Goal: Task Accomplishment & Management: Use online tool/utility

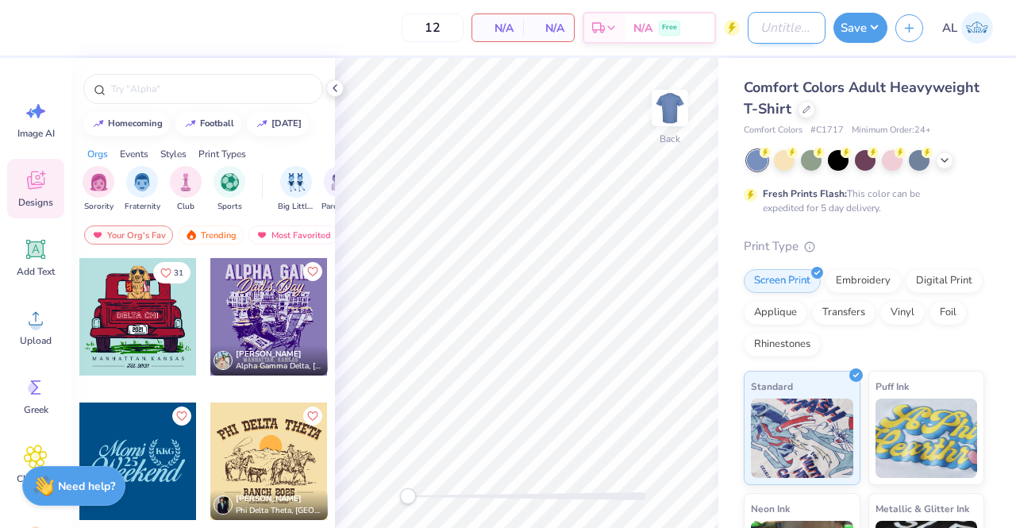
click at [777, 31] on input "Design Title" at bounding box center [787, 28] width 78 height 32
type input "Elements Shirts"
click at [810, 110] on icon at bounding box center [807, 108] width 6 height 6
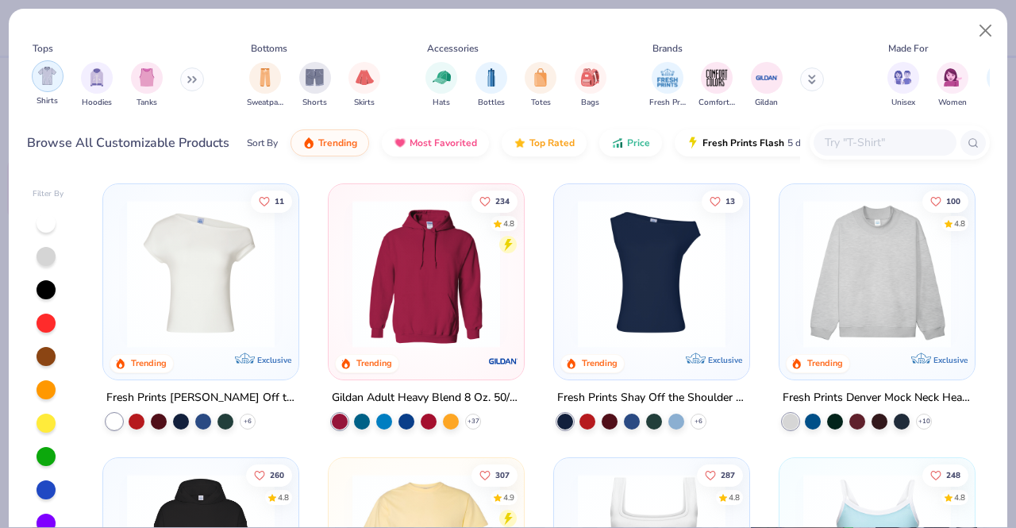
click at [48, 79] on img "filter for Shirts" at bounding box center [47, 76] width 18 height 18
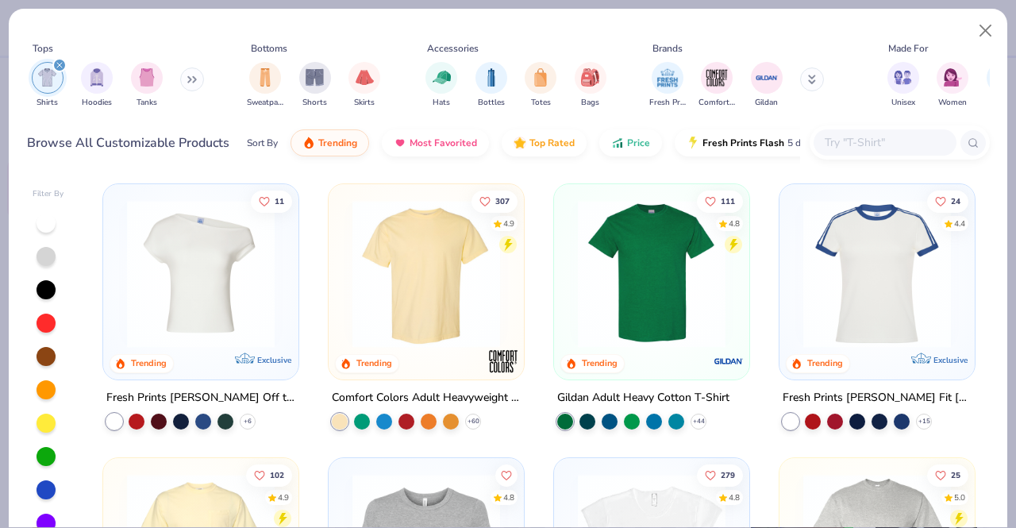
scroll to position [1, 0]
click at [392, 287] on img at bounding box center [427, 273] width 164 height 148
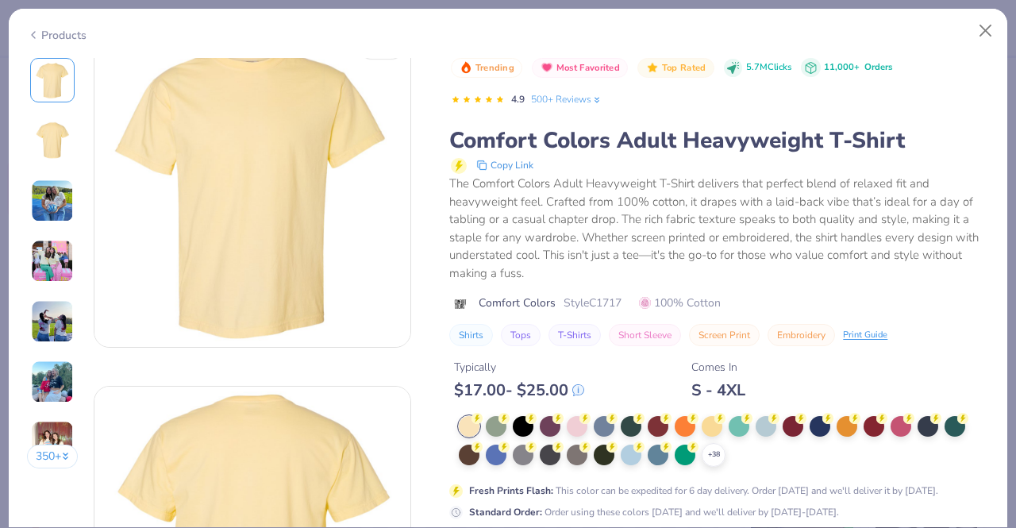
scroll to position [37, 0]
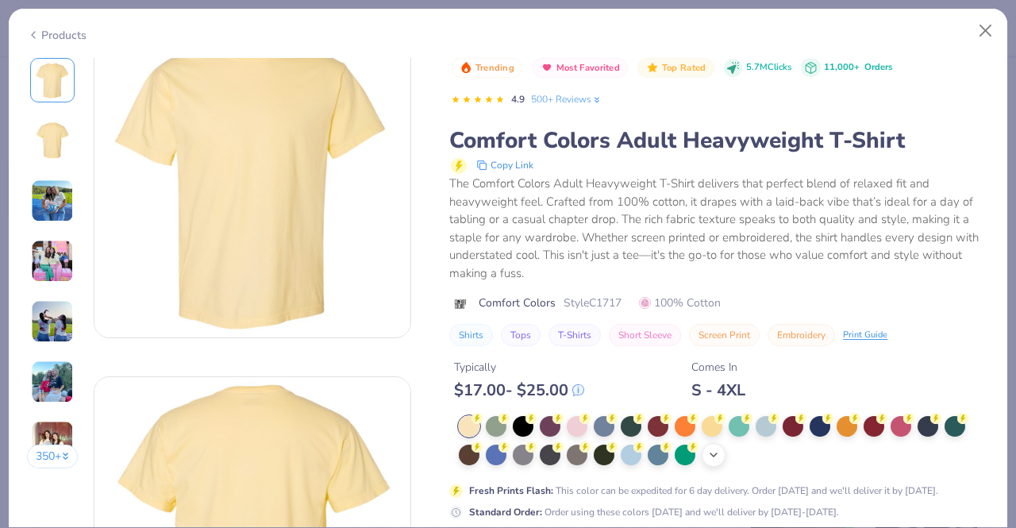
click at [711, 459] on icon at bounding box center [714, 455] width 13 height 13
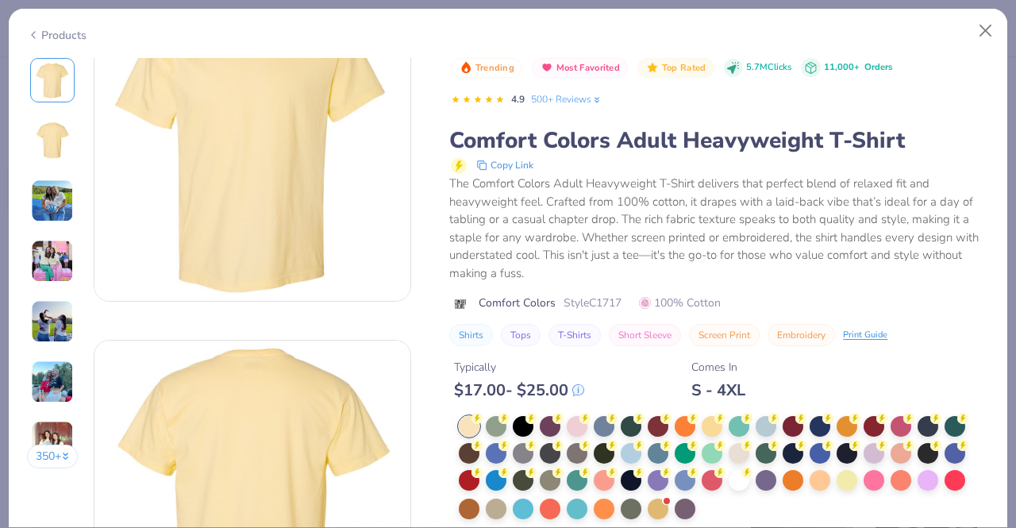
scroll to position [75, 0]
click at [763, 427] on div at bounding box center [766, 425] width 21 height 21
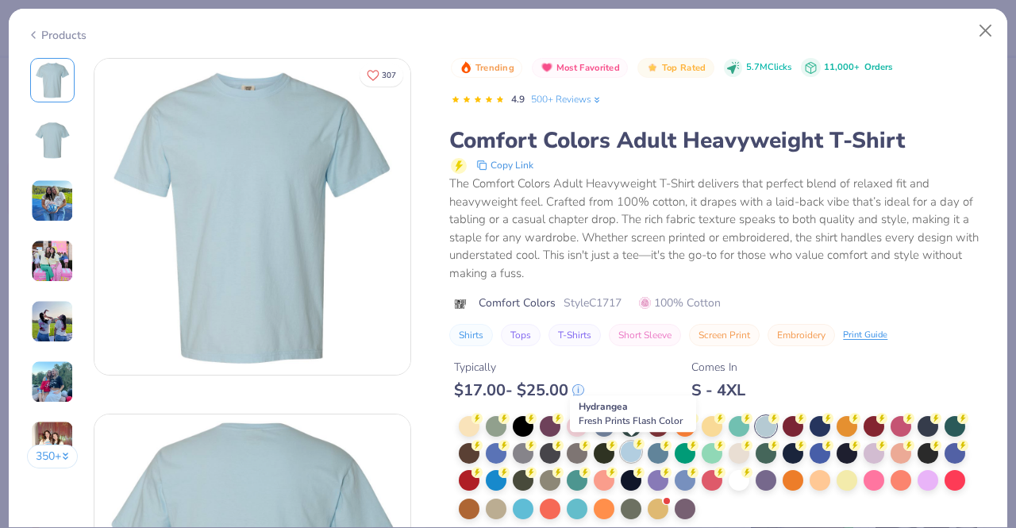
click at [625, 455] on div at bounding box center [631, 452] width 21 height 21
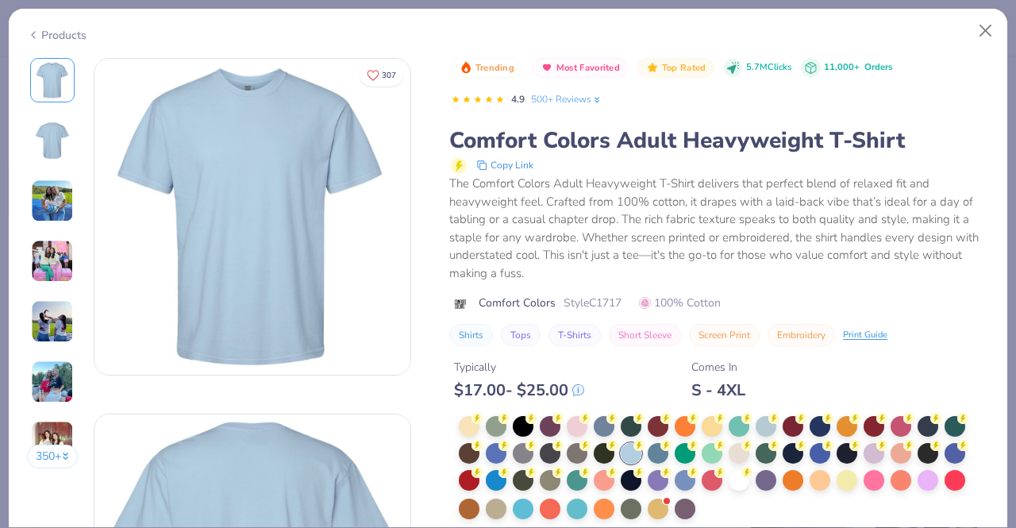
scroll to position [33, 0]
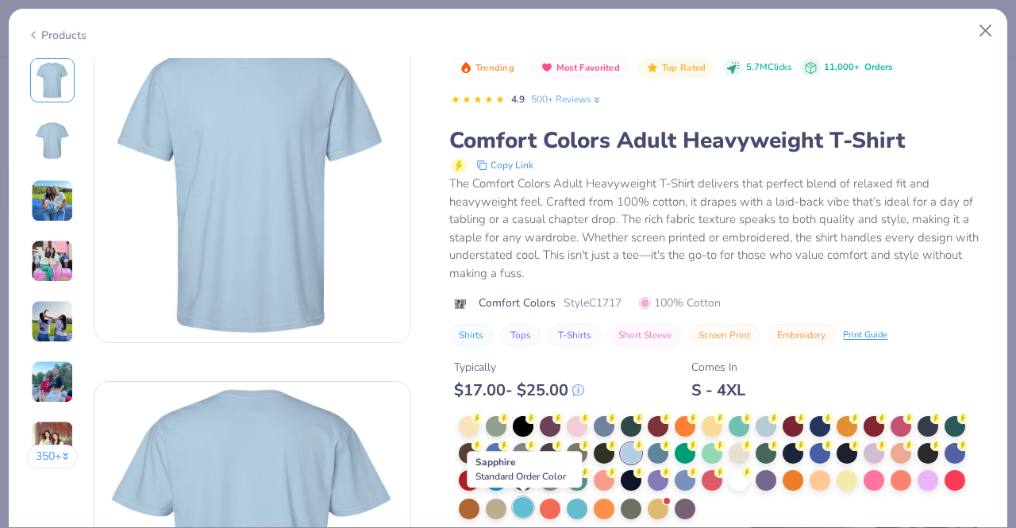
click at [527, 505] on div at bounding box center [523, 507] width 21 height 21
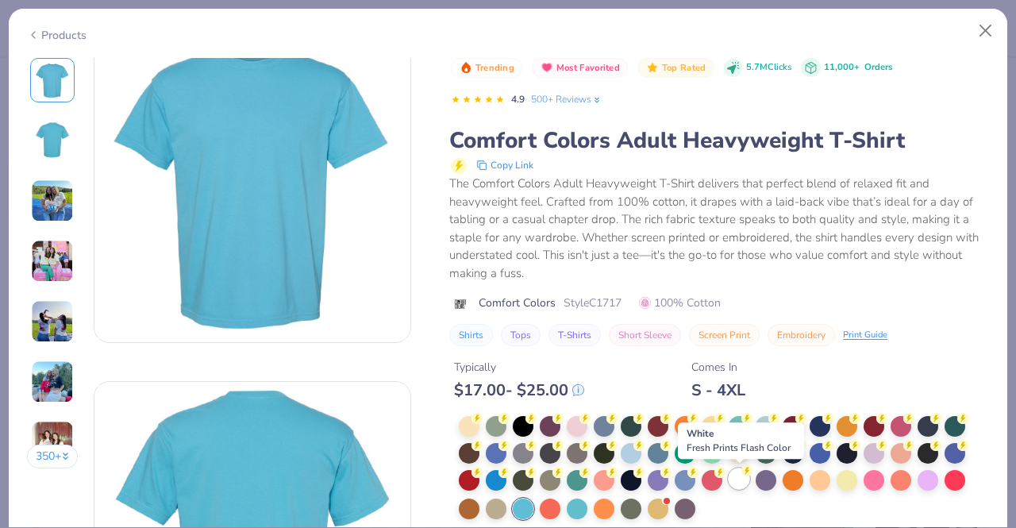
click at [746, 479] on div at bounding box center [739, 479] width 21 height 21
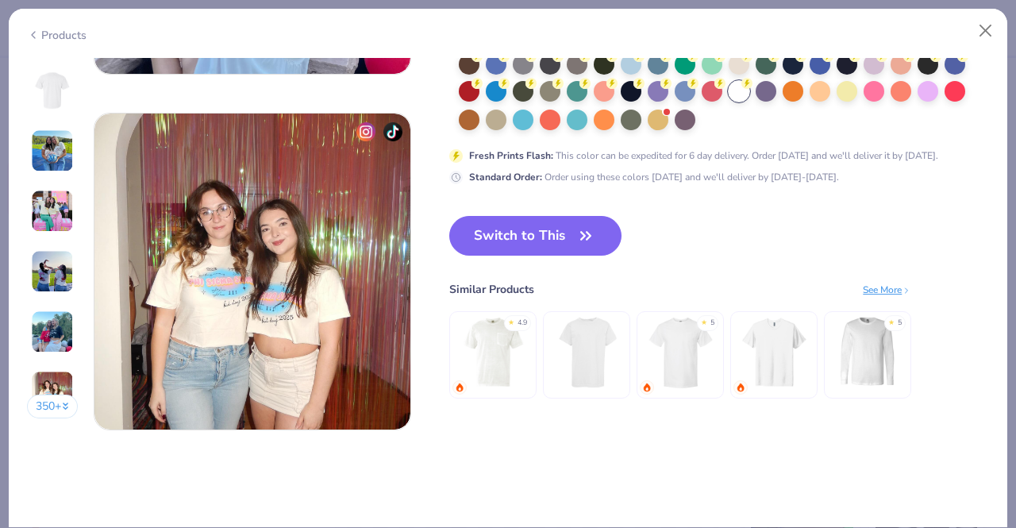
scroll to position [2096, 0]
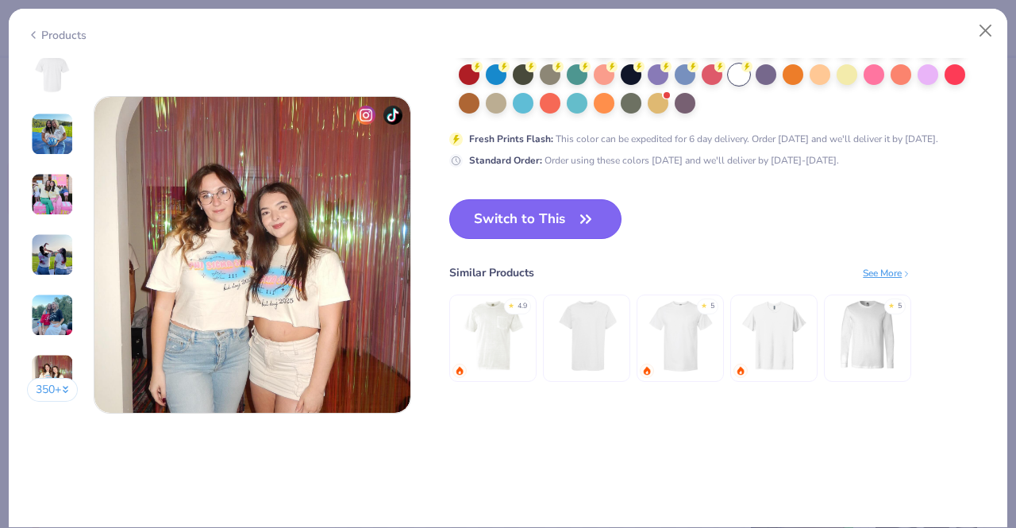
click at [566, 213] on button "Switch to This" at bounding box center [535, 219] width 172 height 40
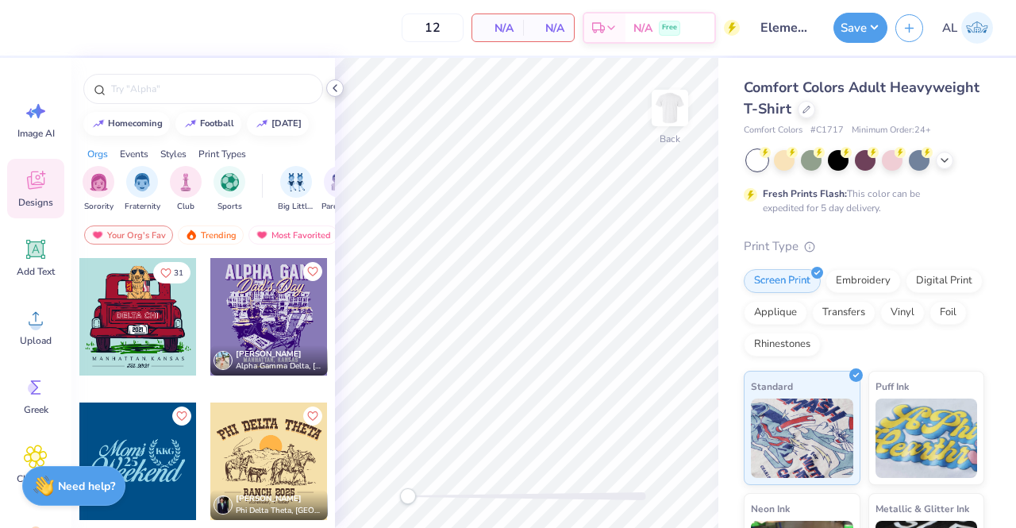
click at [338, 92] on icon at bounding box center [335, 88] width 13 height 13
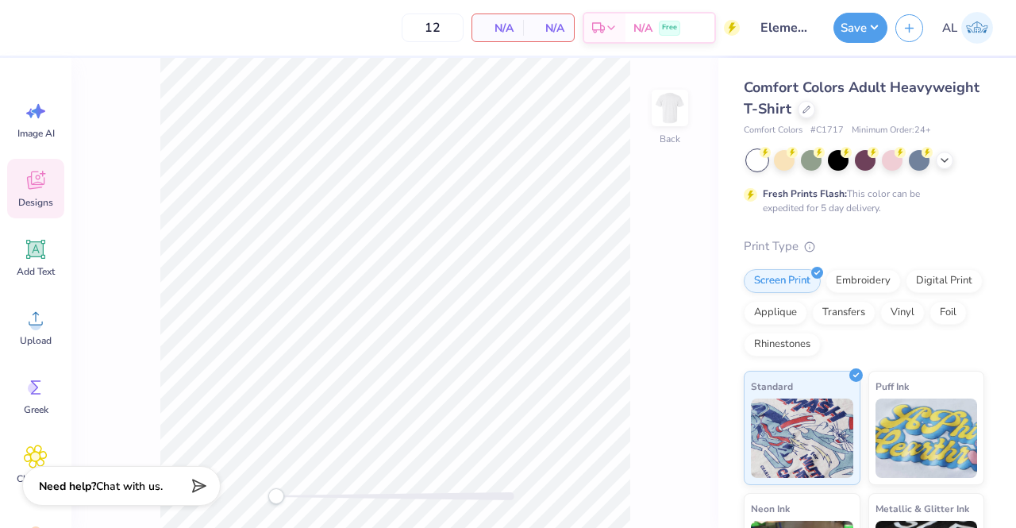
click at [35, 181] on icon at bounding box center [36, 180] width 24 height 24
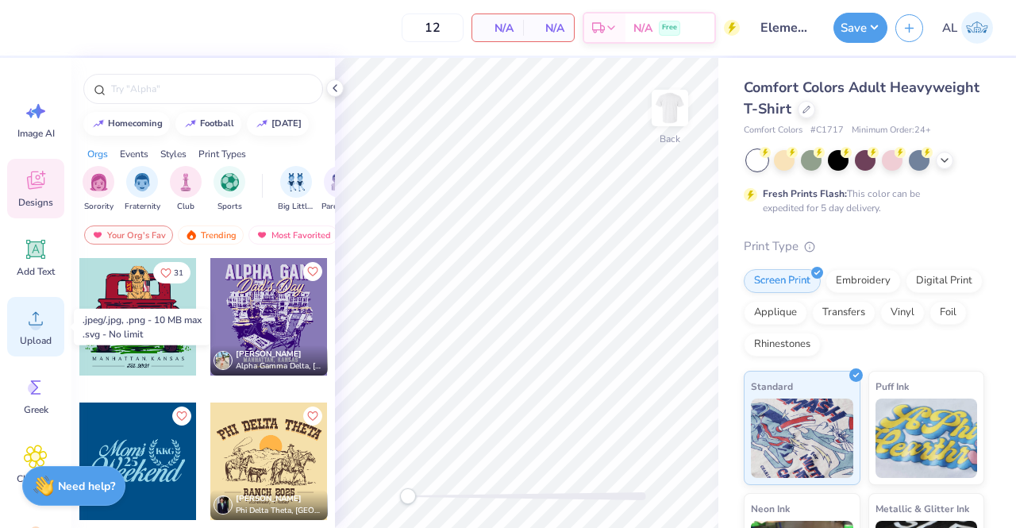
click at [39, 321] on circle at bounding box center [35, 324] width 11 height 11
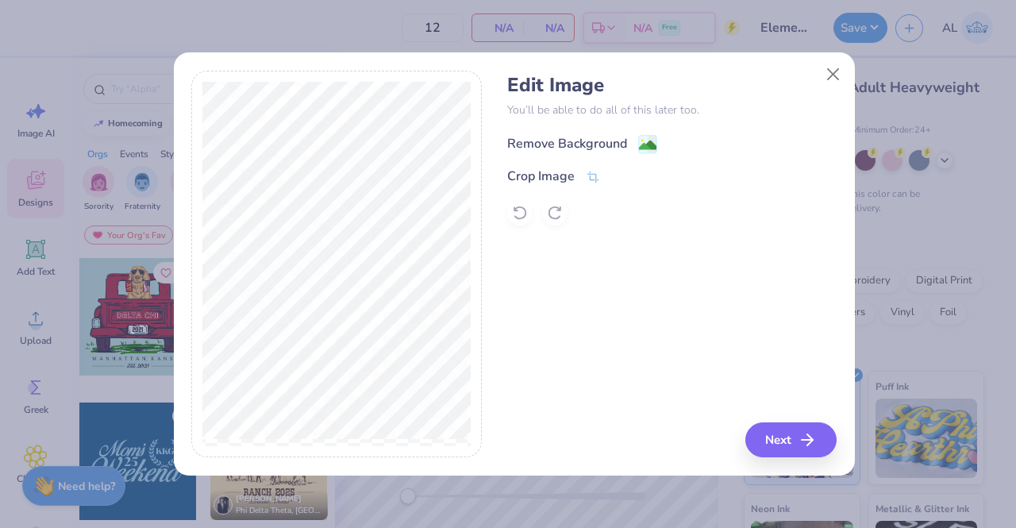
click at [642, 149] on image at bounding box center [647, 145] width 17 height 17
click at [790, 430] on button "Next" at bounding box center [793, 439] width 91 height 35
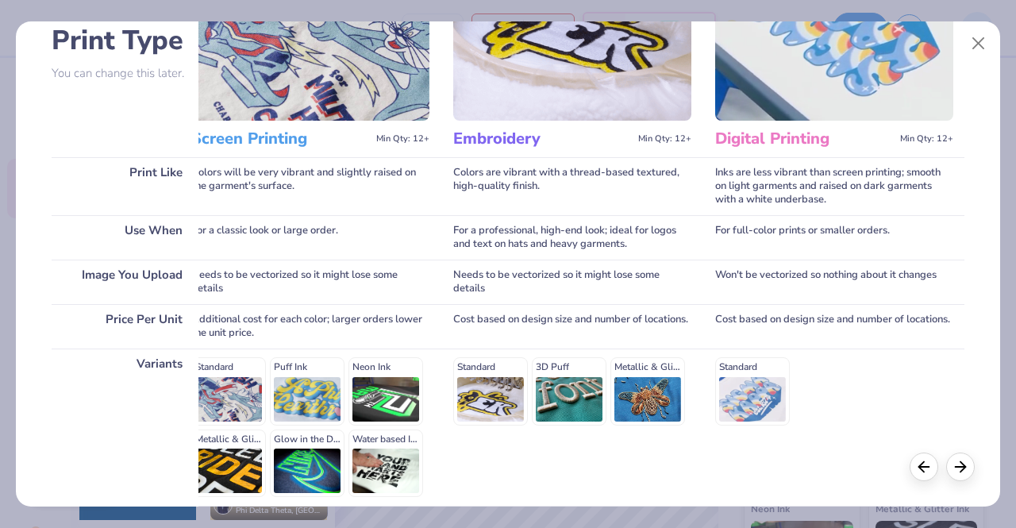
scroll to position [0, 33]
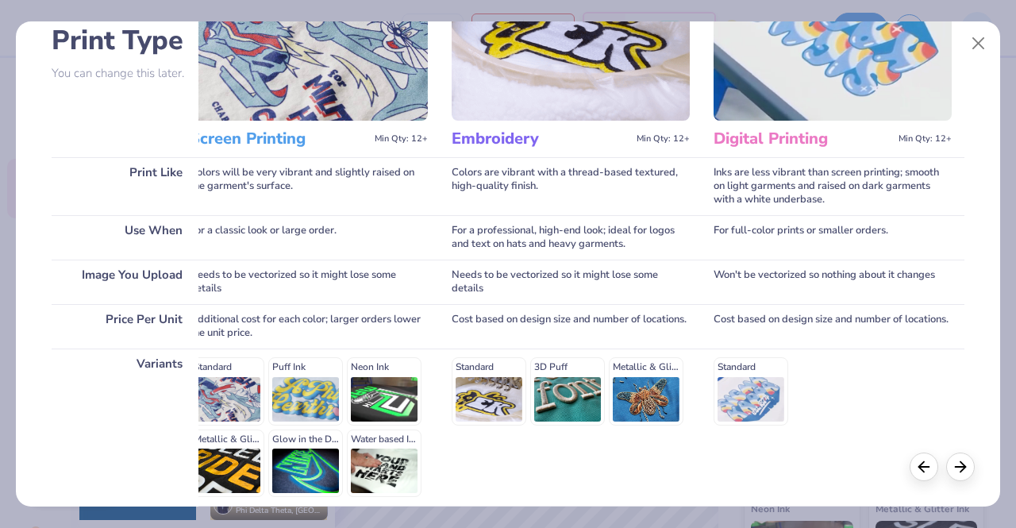
click at [500, 407] on div "Standard 3D Puff Metallic & Glitter" at bounding box center [571, 391] width 238 height 68
click at [500, 370] on div "Standard 3D Puff Metallic & Glitter" at bounding box center [571, 391] width 238 height 68
click at [571, 114] on img at bounding box center [571, 39] width 238 height 164
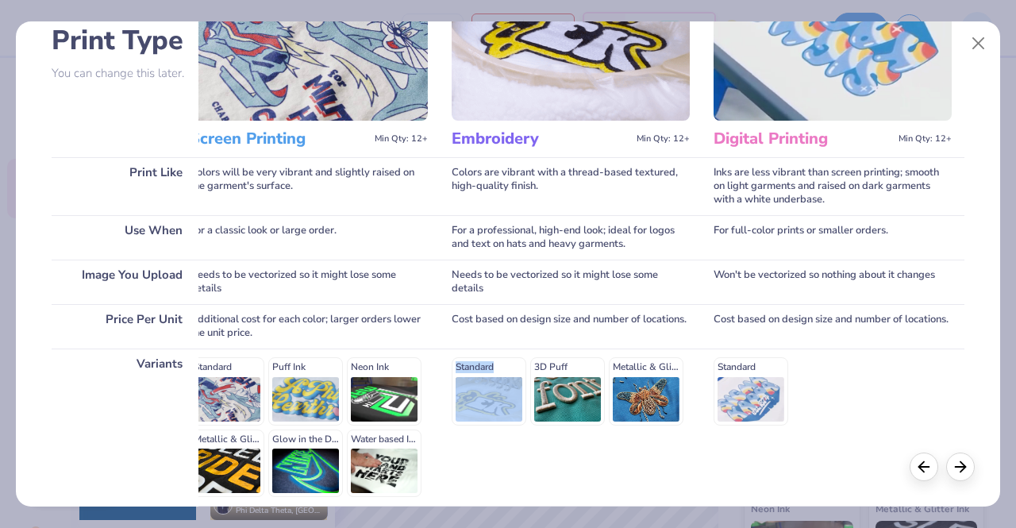
click at [505, 363] on div "Standard 3D Puff Metallic & Glitter" at bounding box center [571, 391] width 238 height 68
click at [962, 463] on icon at bounding box center [960, 464] width 17 height 17
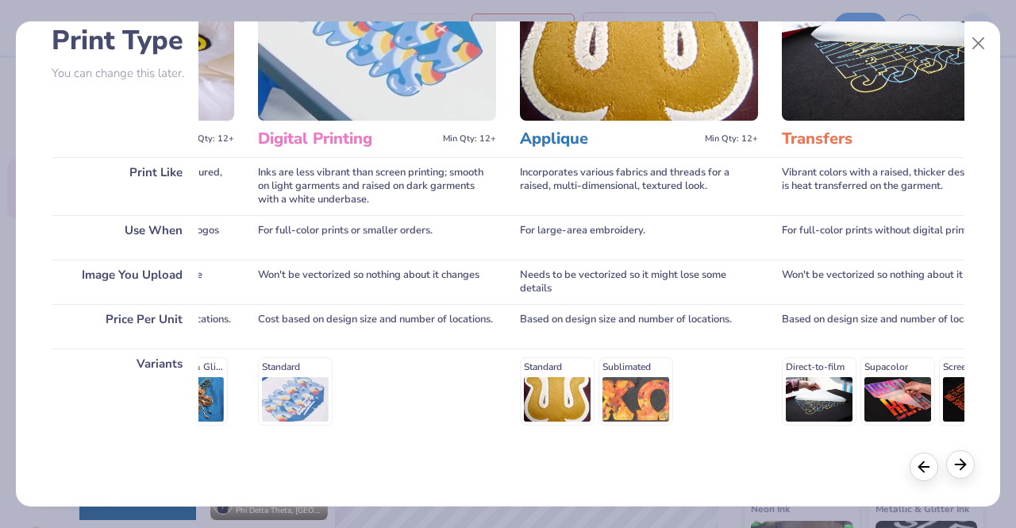
click at [962, 463] on icon at bounding box center [960, 464] width 17 height 17
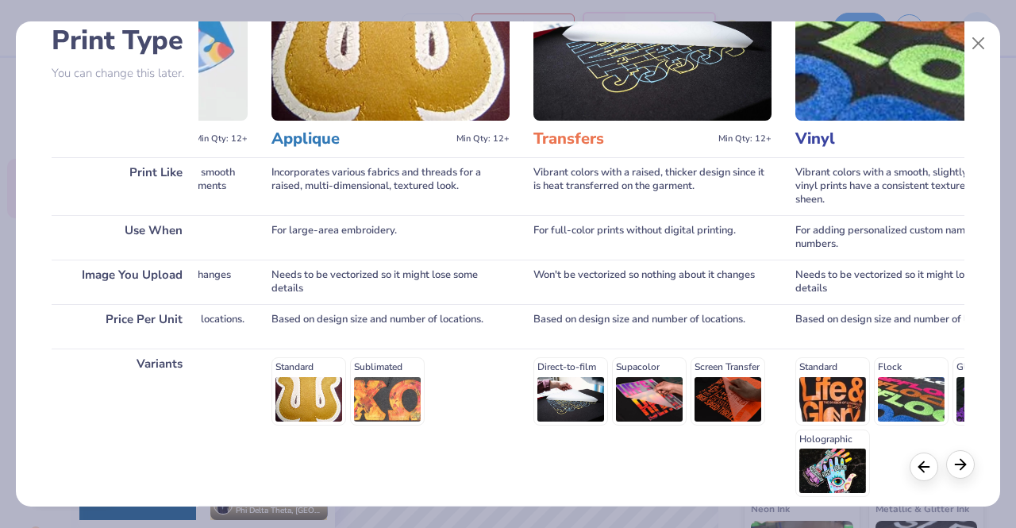
click at [962, 463] on icon at bounding box center [960, 464] width 17 height 17
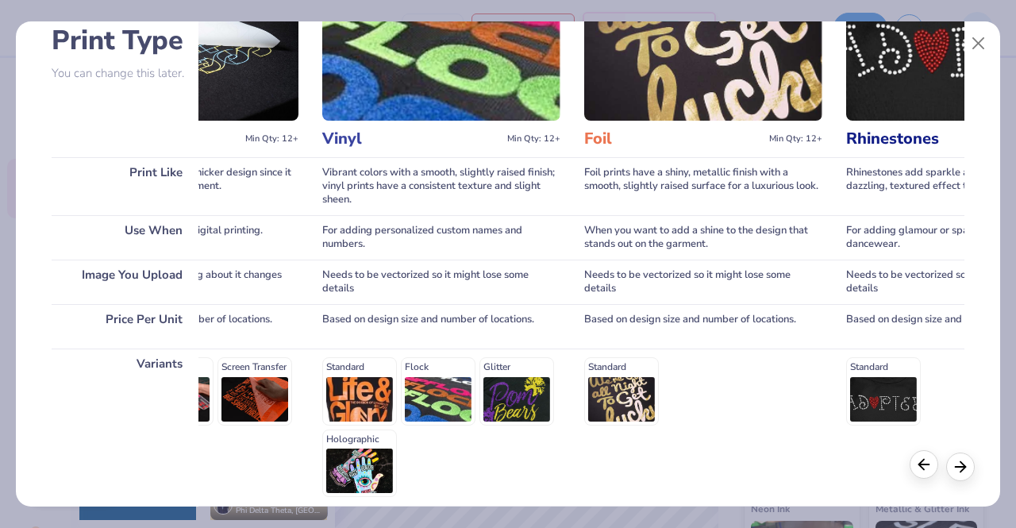
click at [917, 469] on icon at bounding box center [924, 464] width 17 height 17
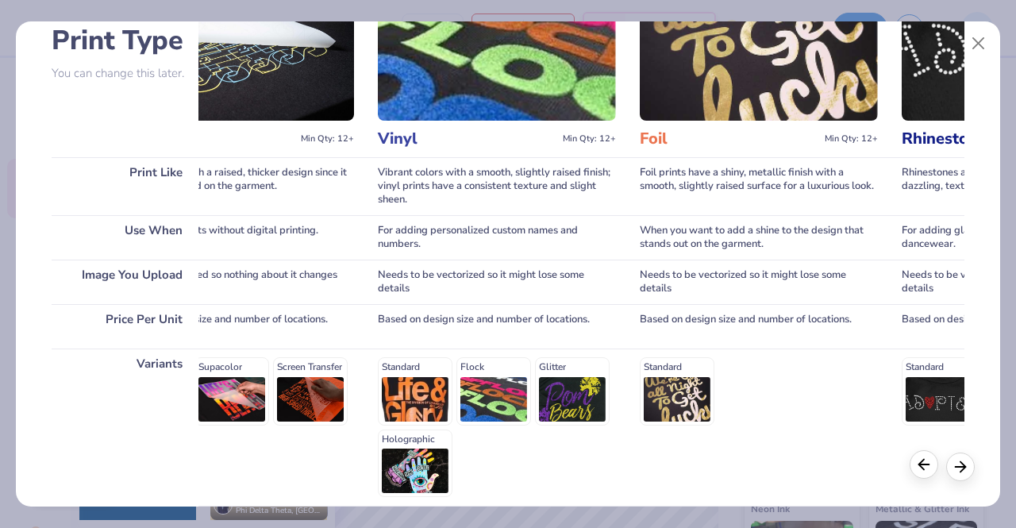
click at [917, 469] on icon at bounding box center [924, 464] width 17 height 17
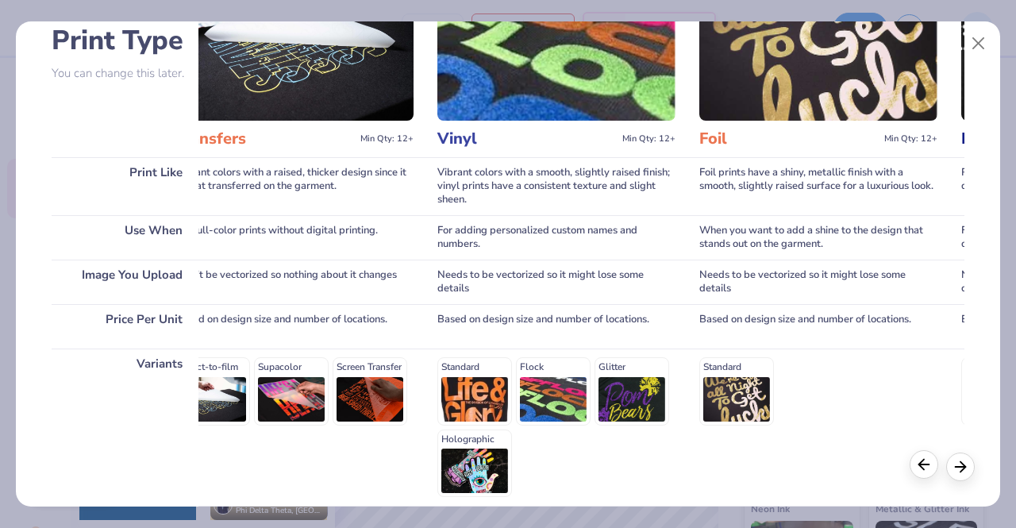
click at [917, 469] on icon at bounding box center [924, 464] width 17 height 17
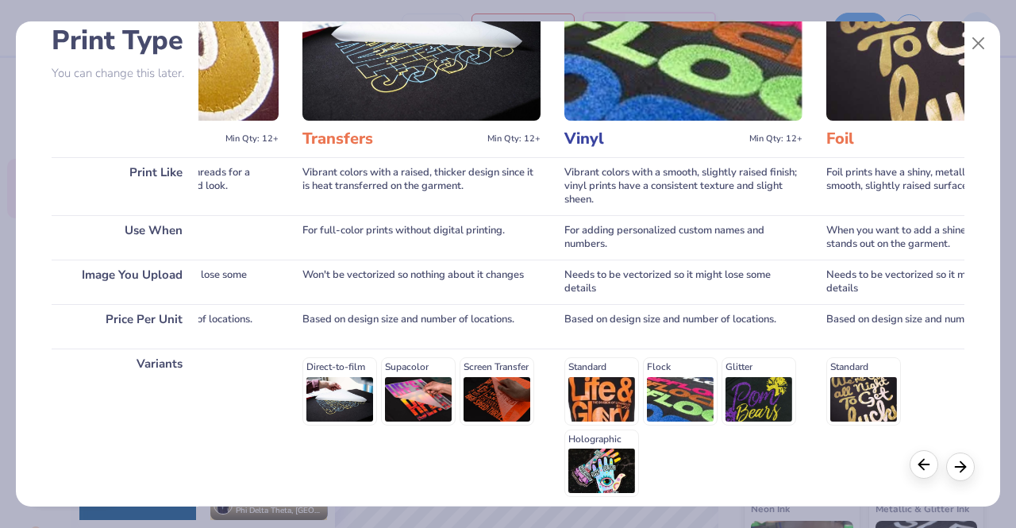
click at [917, 469] on icon at bounding box center [924, 464] width 17 height 17
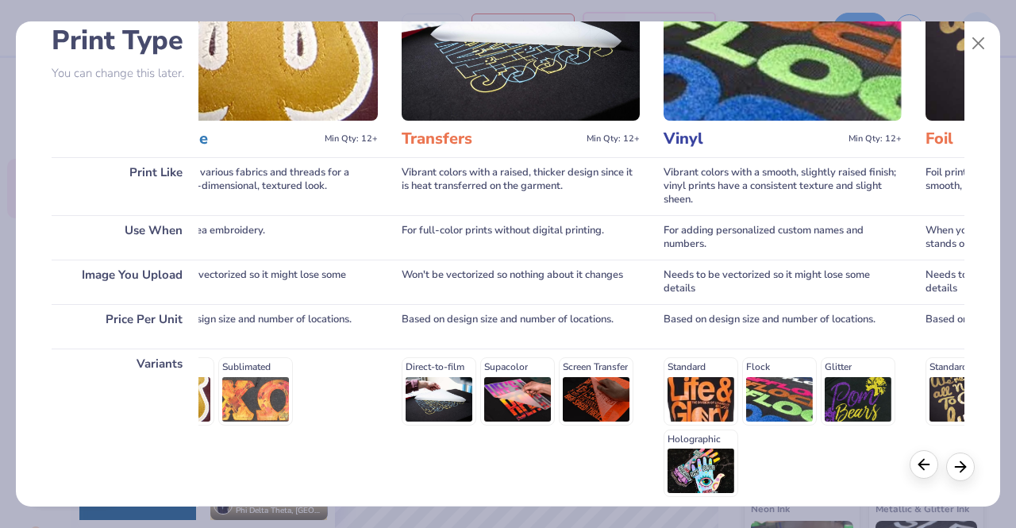
click at [917, 469] on icon at bounding box center [924, 464] width 17 height 17
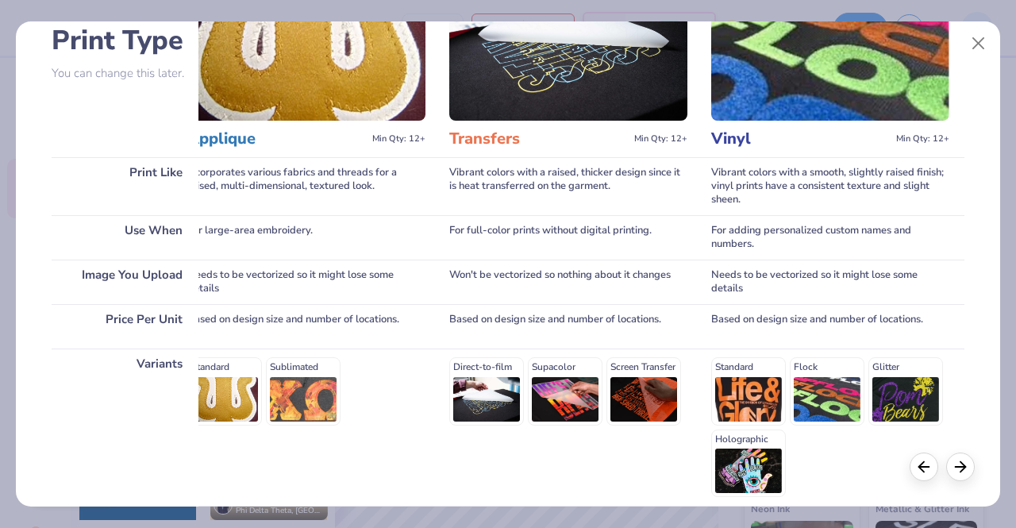
click at [912, 491] on div "Standard Flock Glitter Holographic" at bounding box center [831, 427] width 238 height 140
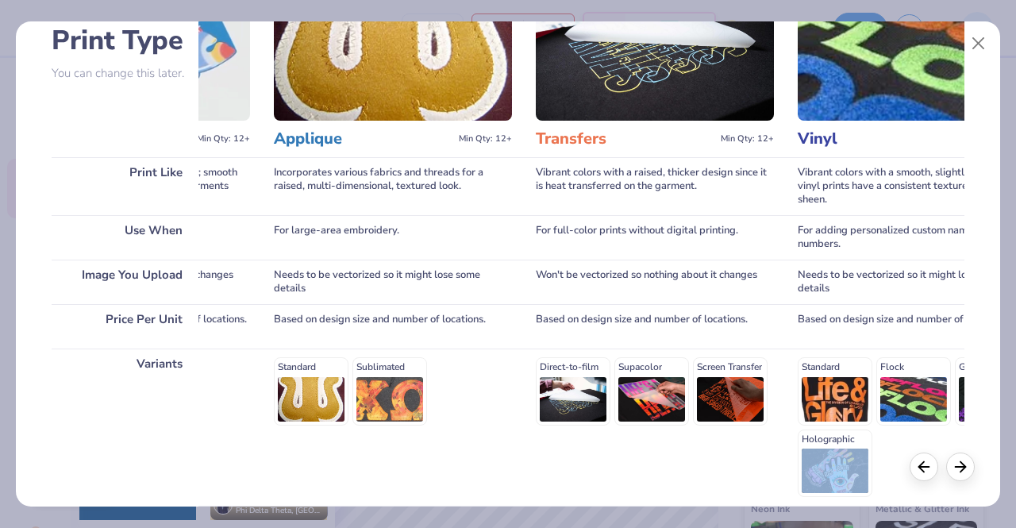
click at [912, 491] on div "Choose Print Type You can change this later. Print Like Use When Image You Uplo…" at bounding box center [508, 274] width 913 height 654
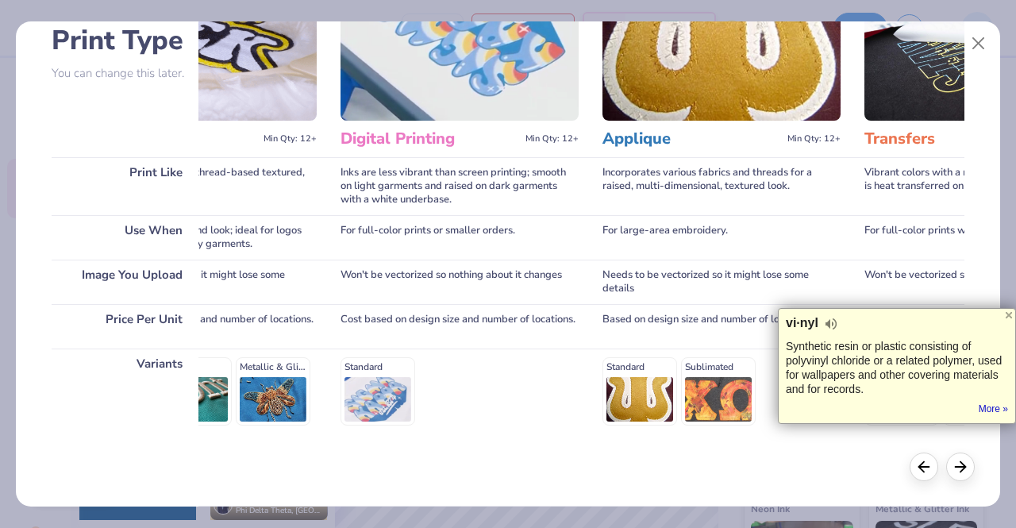
scroll to position [264, 0]
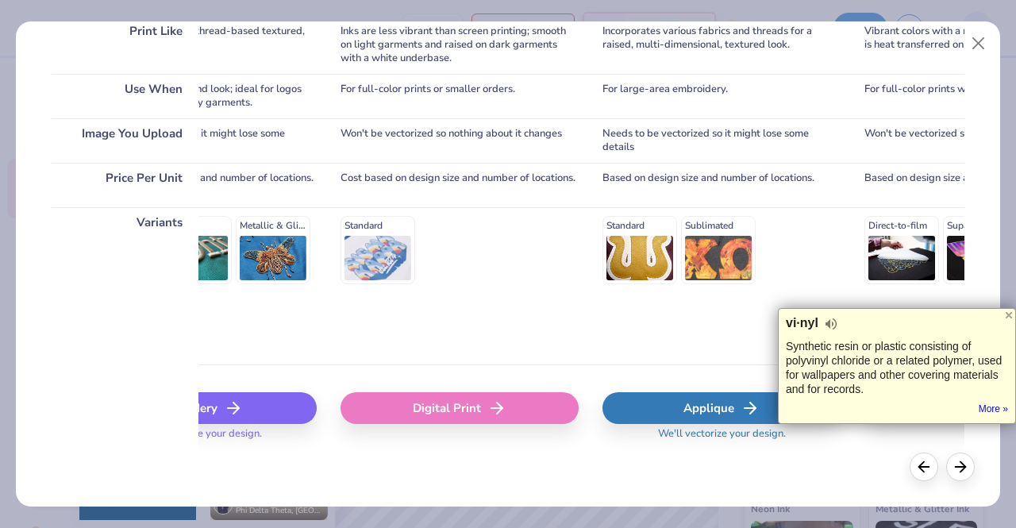
click at [460, 399] on div "Digital Print" at bounding box center [460, 408] width 238 height 32
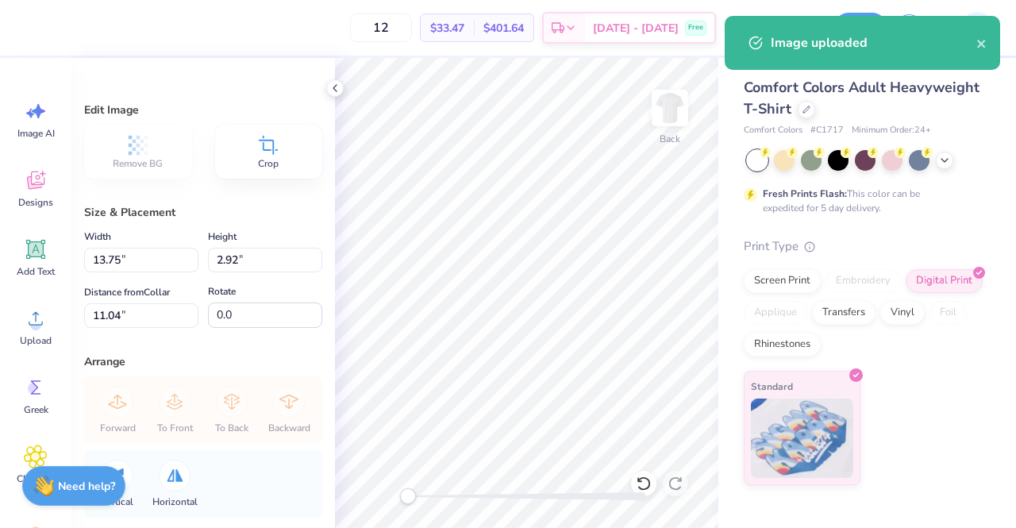
click at [858, 280] on div "Embroidery" at bounding box center [863, 281] width 75 height 24
click at [772, 284] on div "Screen Print" at bounding box center [782, 279] width 77 height 24
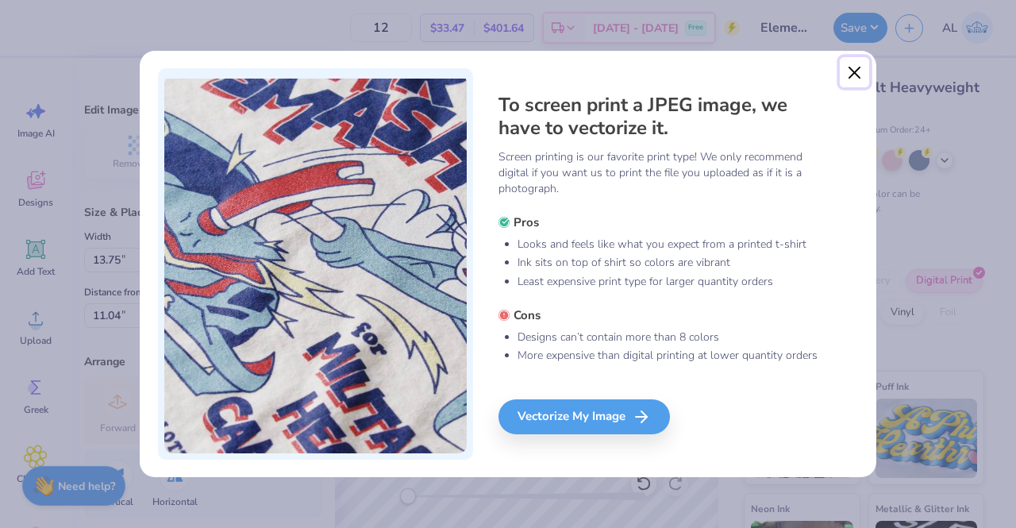
click at [849, 68] on button "Close" at bounding box center [855, 72] width 30 height 30
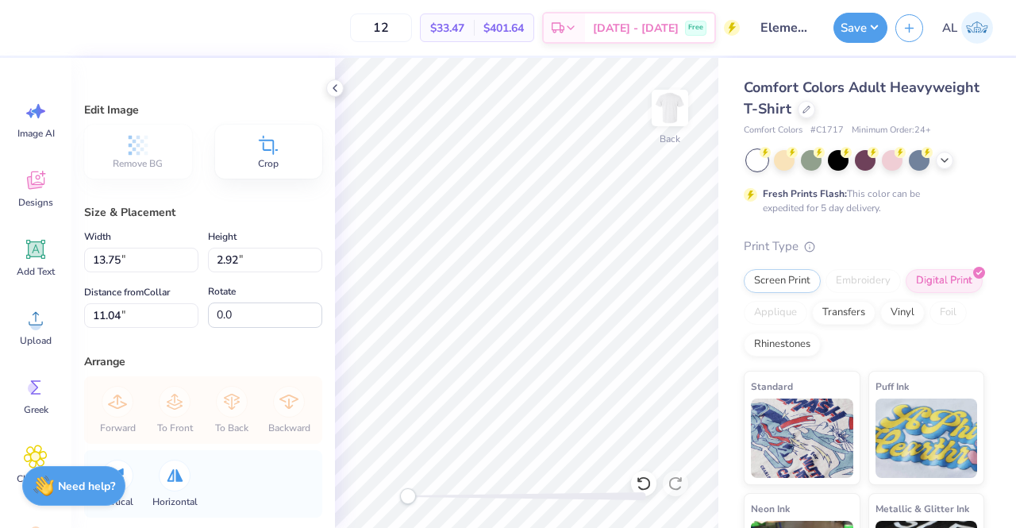
click at [855, 276] on div "Embroidery" at bounding box center [863, 281] width 75 height 24
click at [773, 274] on div "Screen Print" at bounding box center [782, 279] width 77 height 24
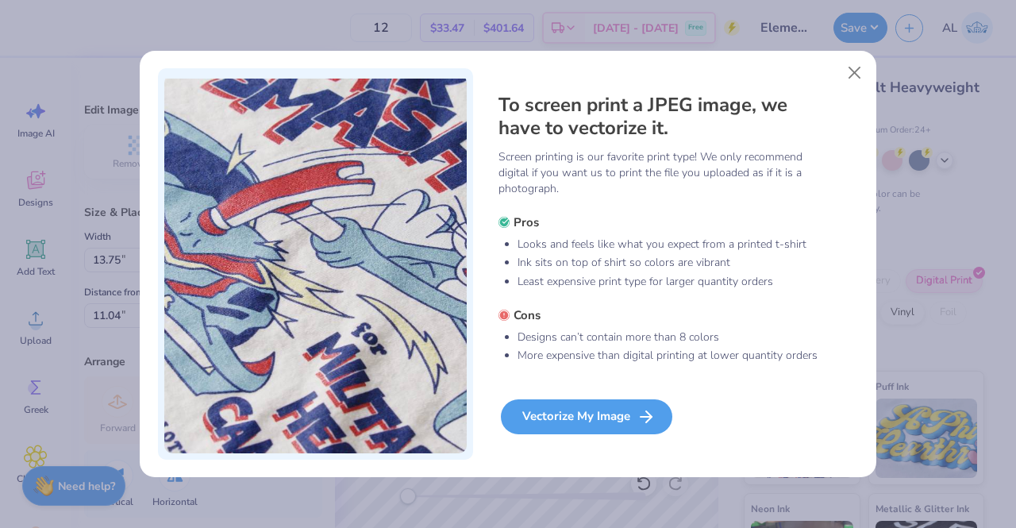
click at [612, 403] on div "Vectorize My Image" at bounding box center [587, 416] width 172 height 35
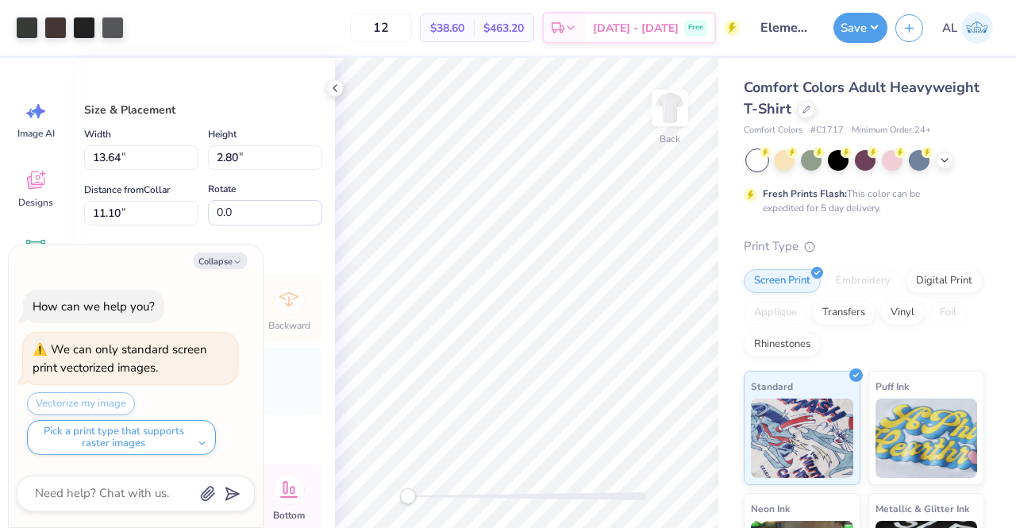
click at [973, 36] on div "Image vectorized" at bounding box center [863, 49] width 282 height 72
click at [862, 287] on div "Embroidery" at bounding box center [863, 281] width 75 height 24
click at [856, 282] on div "Embroidery" at bounding box center [863, 281] width 75 height 24
click at [854, 280] on div "Embroidery" at bounding box center [863, 281] width 75 height 24
click at [855, 280] on div "Embroidery" at bounding box center [863, 281] width 75 height 24
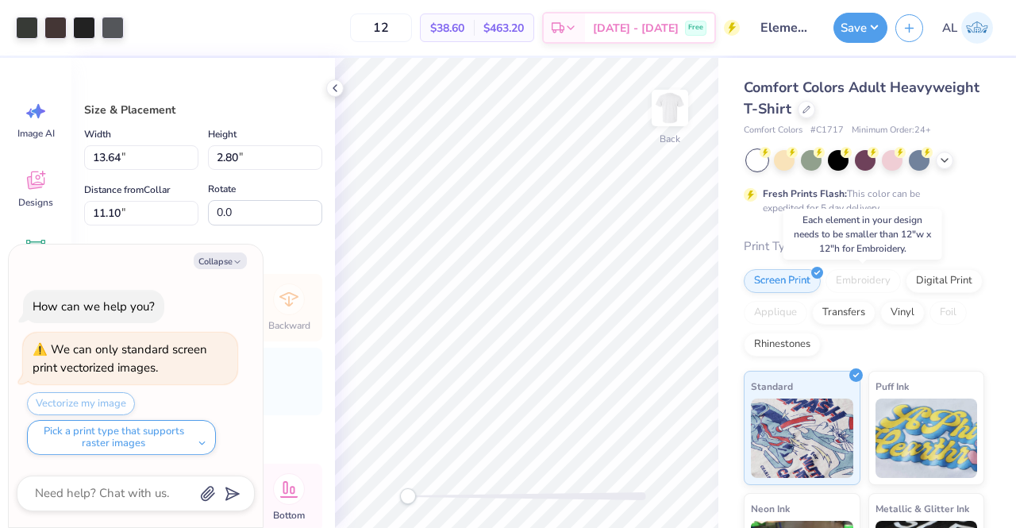
click at [855, 283] on div "Embroidery" at bounding box center [863, 281] width 75 height 24
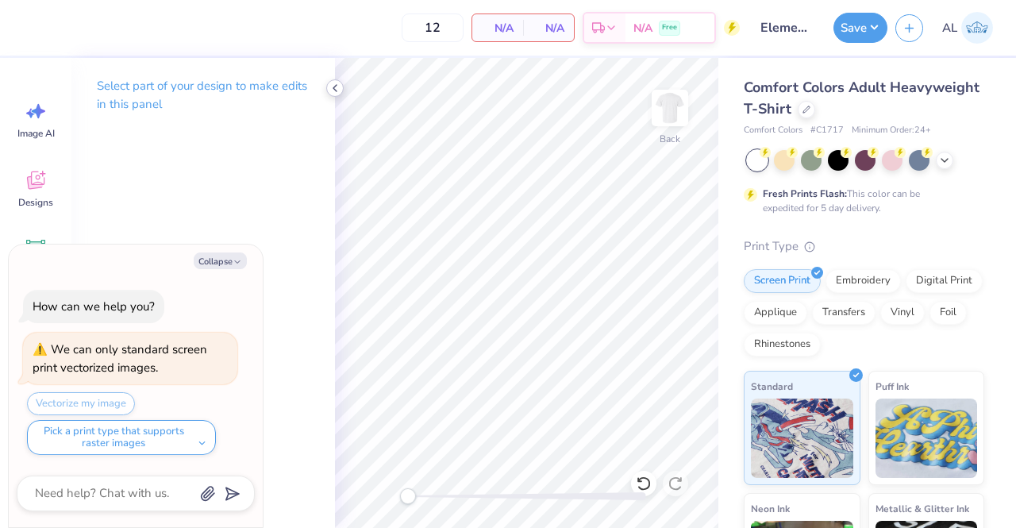
click at [330, 84] on icon at bounding box center [335, 88] width 13 height 13
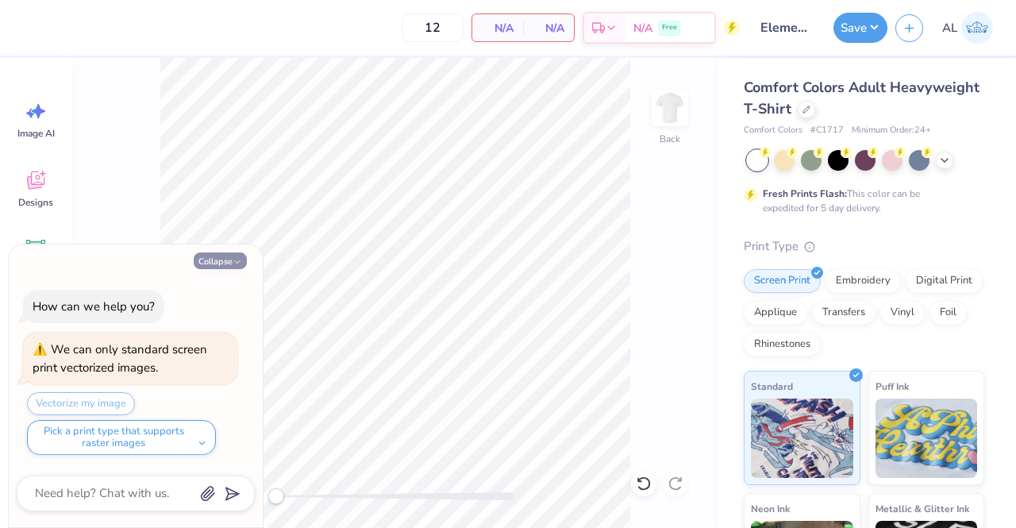
click at [212, 261] on button "Collapse" at bounding box center [220, 261] width 53 height 17
type textarea "x"
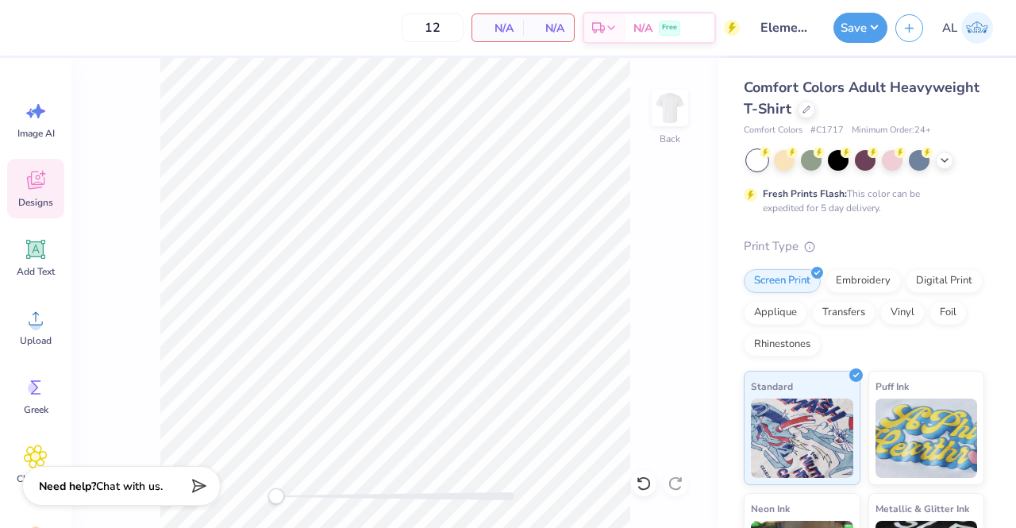
click at [34, 171] on icon at bounding box center [36, 180] width 24 height 24
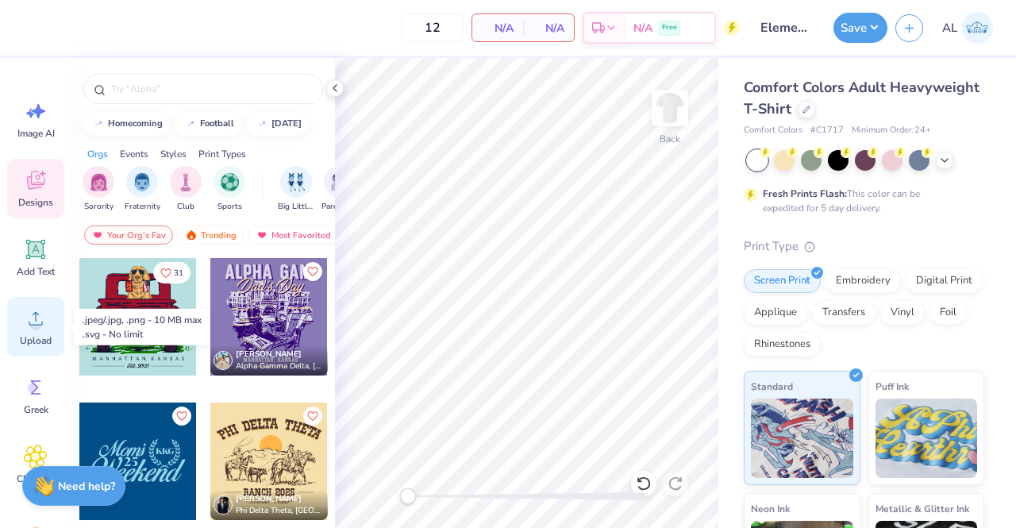
click at [49, 332] on div "Upload" at bounding box center [35, 327] width 57 height 60
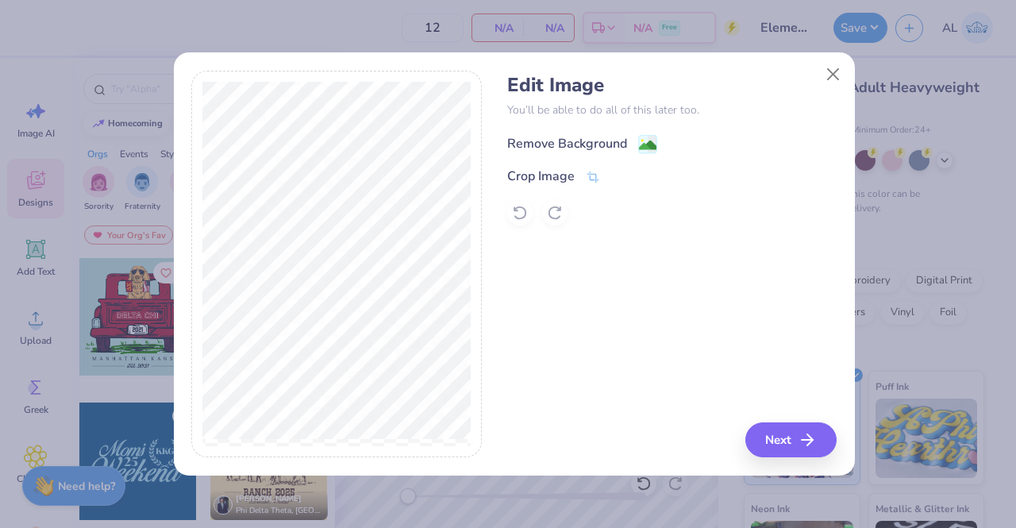
click at [649, 142] on image at bounding box center [647, 145] width 17 height 17
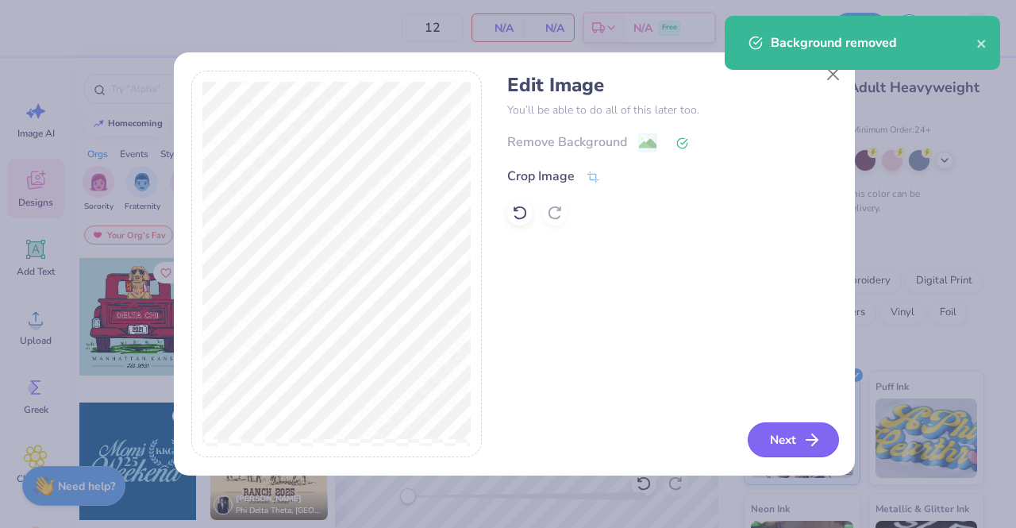
click at [784, 443] on button "Next" at bounding box center [793, 439] width 91 height 35
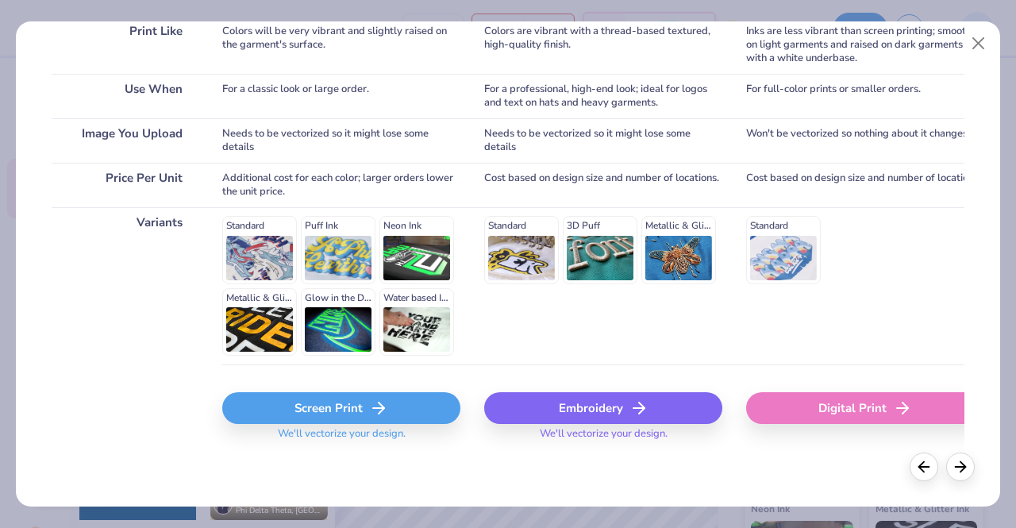
click at [565, 409] on div "Embroidery" at bounding box center [603, 408] width 238 height 32
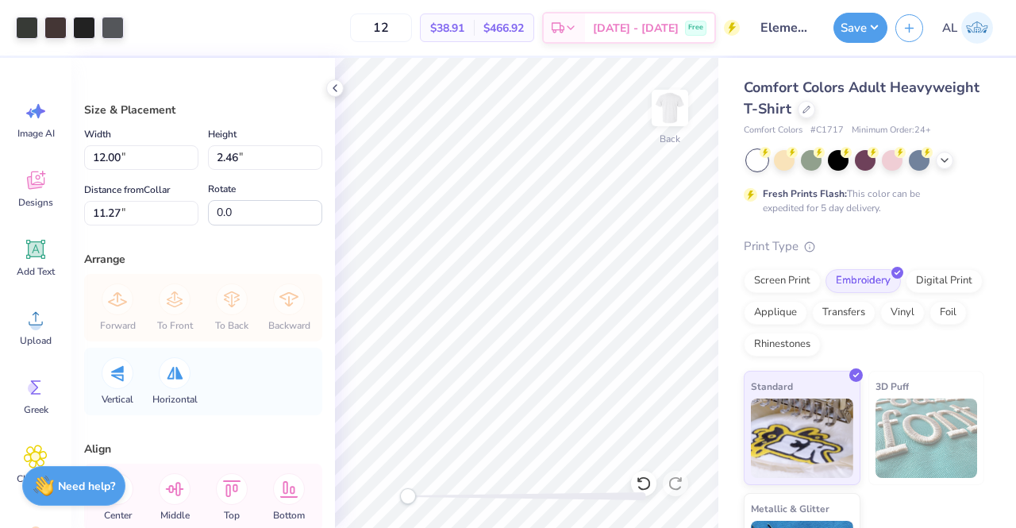
type input "8.98"
type input "1.85"
type input "11.89"
click at [336, 83] on icon at bounding box center [335, 88] width 13 height 13
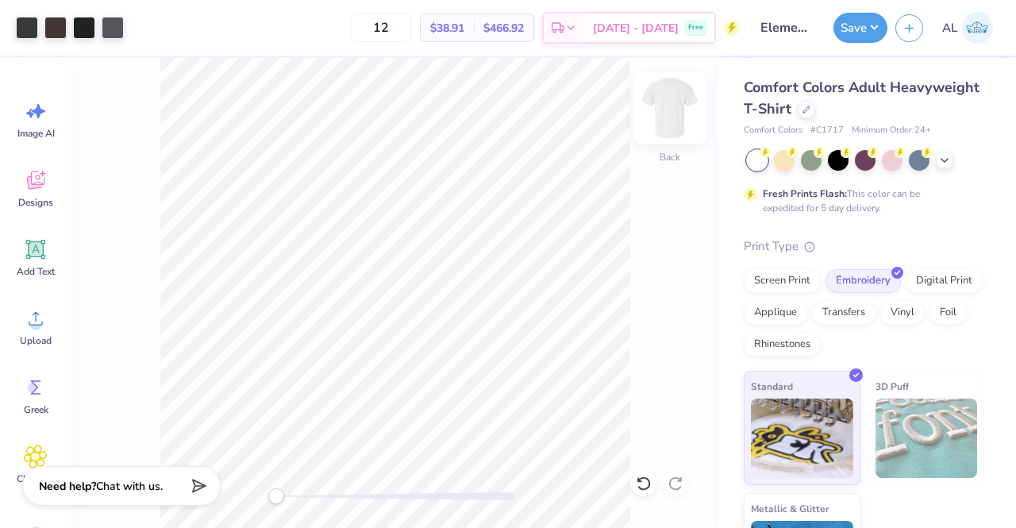
click at [676, 129] on img at bounding box center [670, 108] width 64 height 64
click at [676, 124] on img at bounding box center [670, 108] width 32 height 32
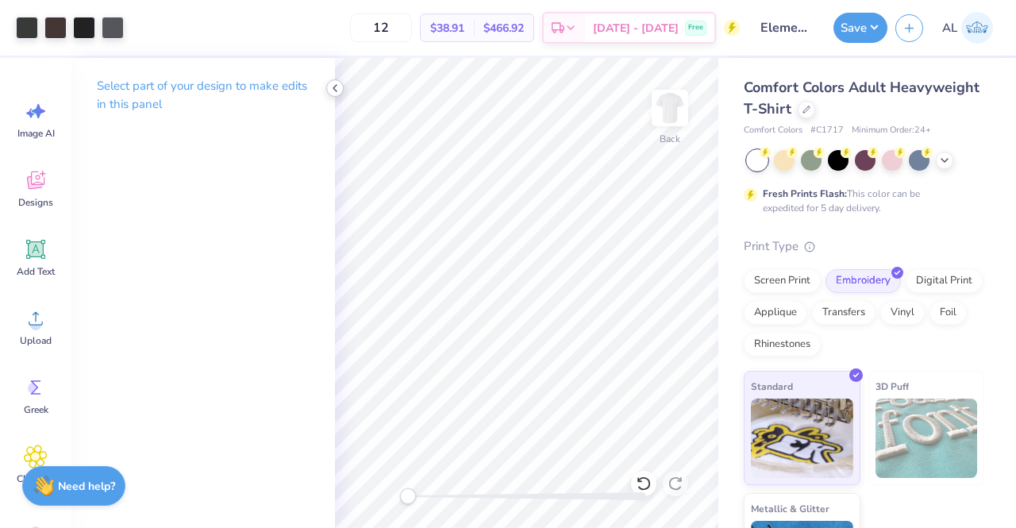
click at [334, 85] on icon at bounding box center [335, 88] width 13 height 13
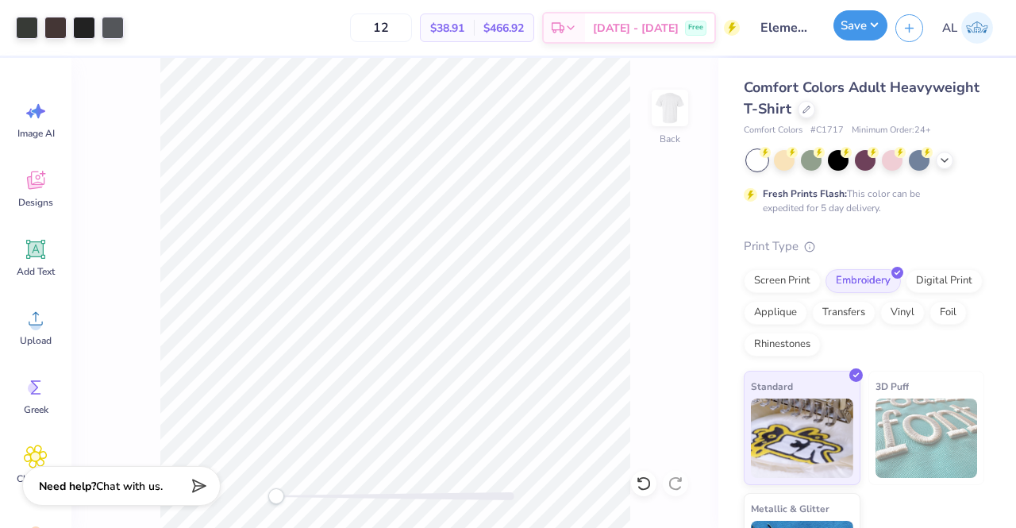
click at [861, 33] on button "Save" at bounding box center [861, 25] width 54 height 30
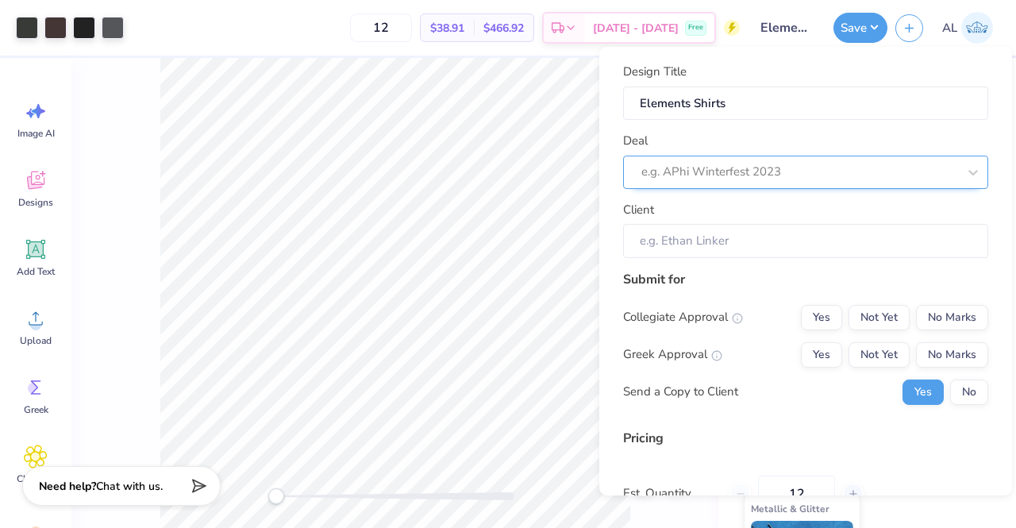
click at [825, 180] on div at bounding box center [800, 171] width 316 height 21
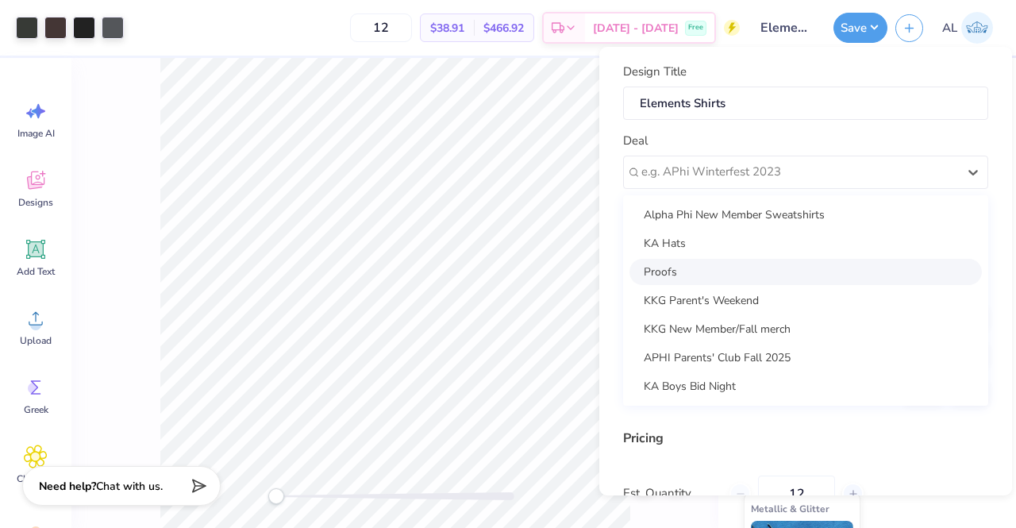
click at [802, 277] on div "Proofs" at bounding box center [806, 272] width 353 height 26
type input "Ashlyn Lebas"
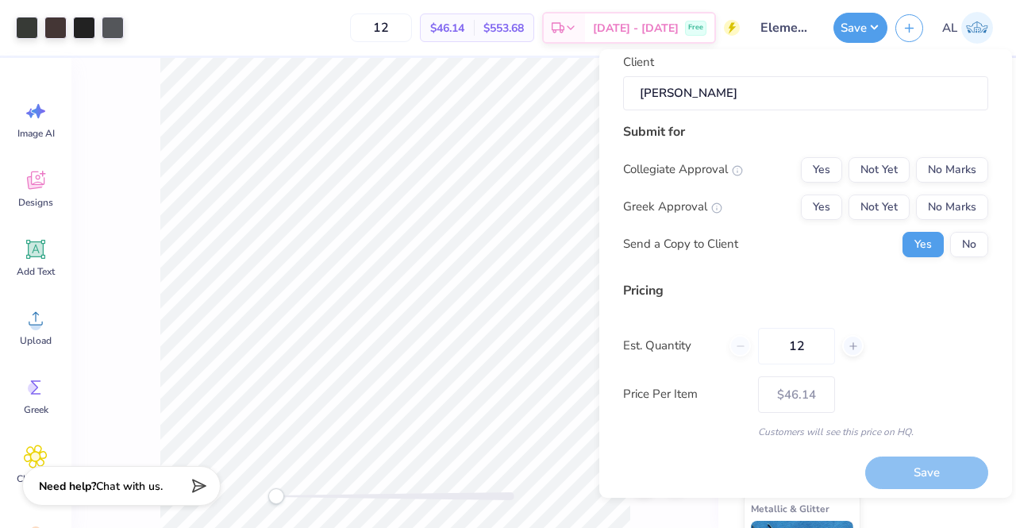
scroll to position [156, 0]
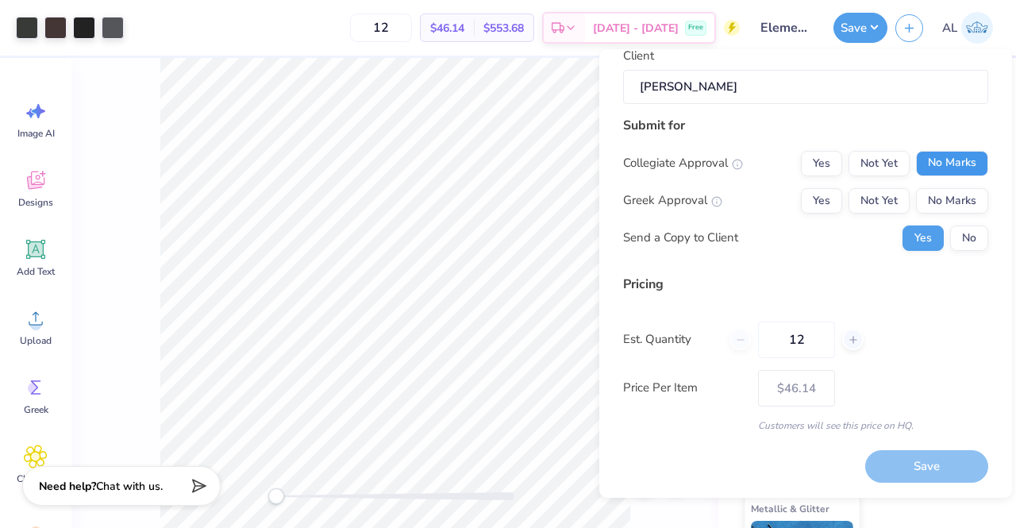
click at [934, 173] on button "No Marks" at bounding box center [952, 163] width 72 height 25
click at [939, 199] on button "No Marks" at bounding box center [952, 200] width 72 height 25
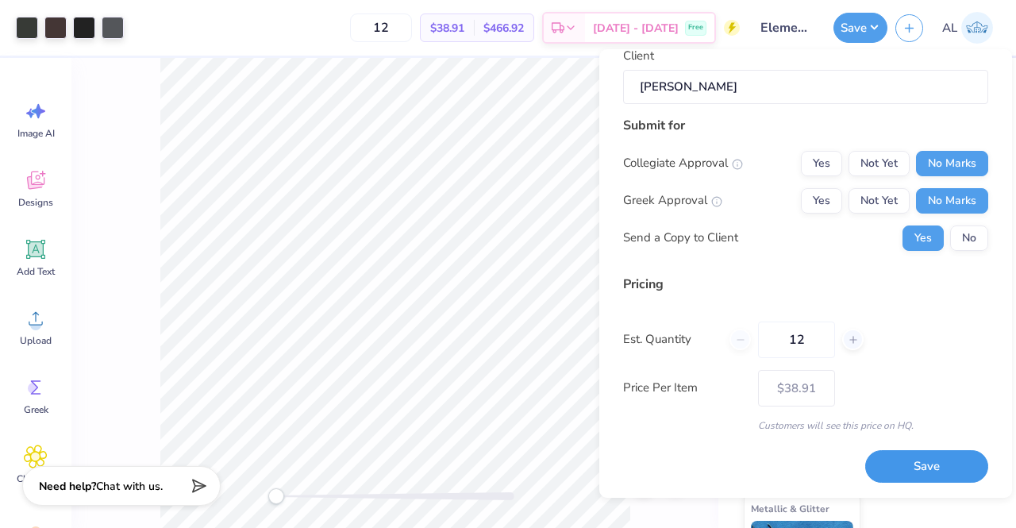
click at [915, 463] on button "Save" at bounding box center [927, 466] width 123 height 33
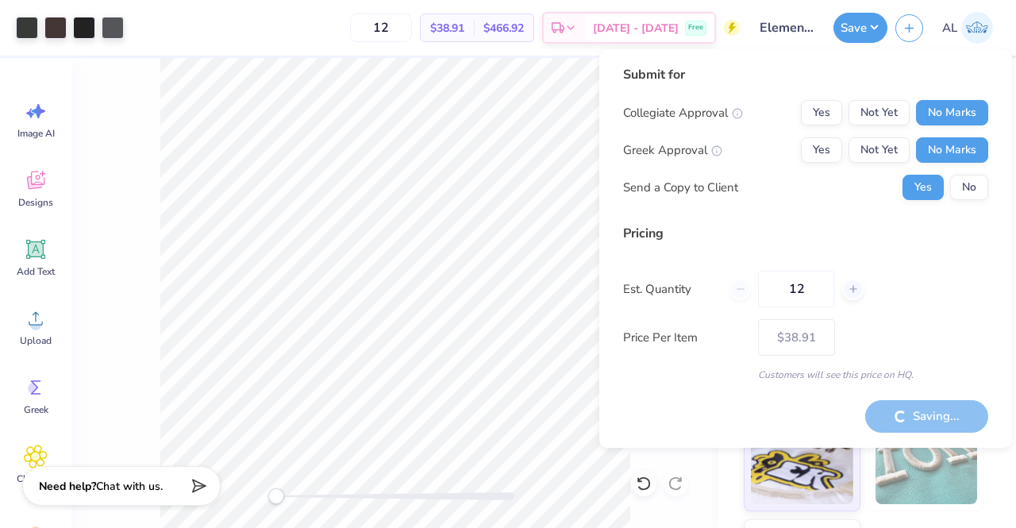
type input "– –"
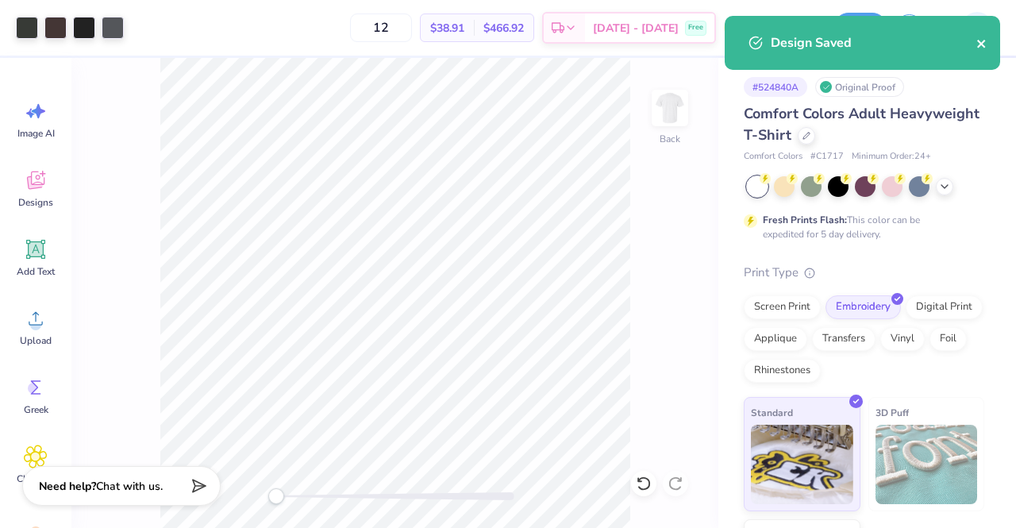
click at [986, 44] on icon "close" at bounding box center [982, 43] width 11 height 13
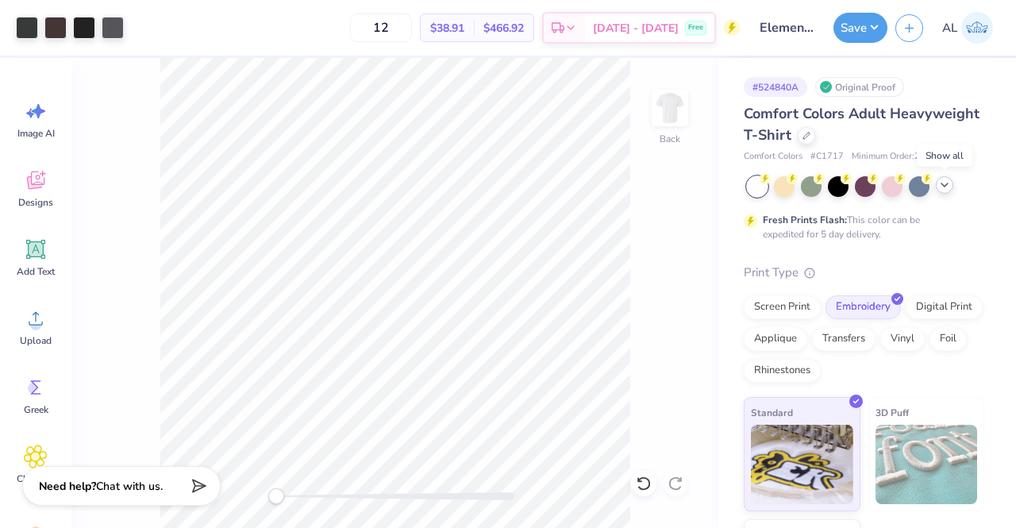
click at [942, 188] on icon at bounding box center [945, 185] width 13 height 13
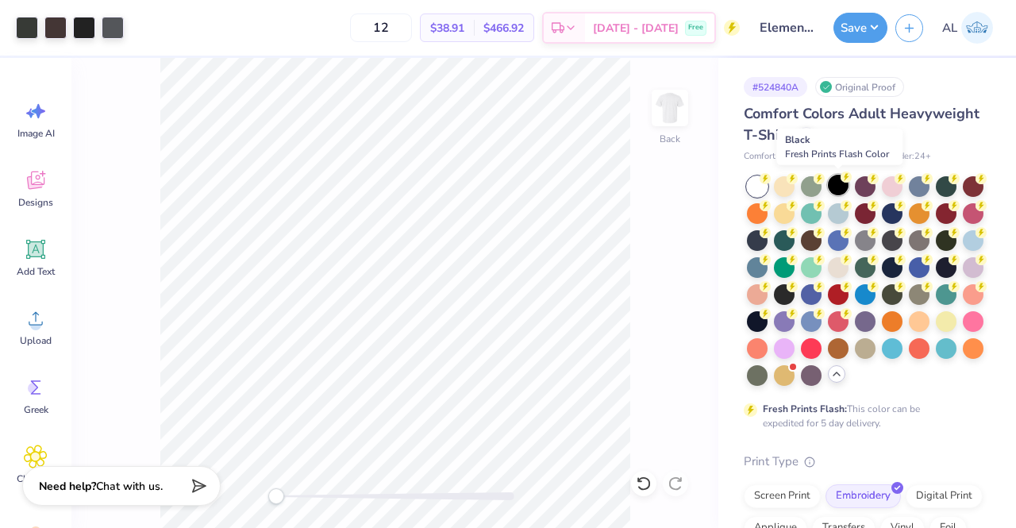
click at [839, 187] on div at bounding box center [838, 185] width 21 height 21
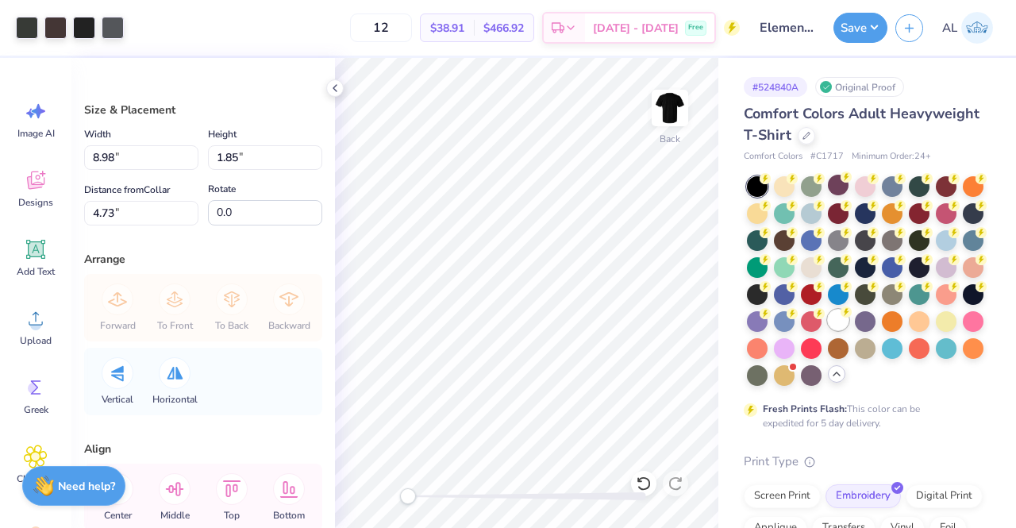
click at [828, 330] on div at bounding box center [838, 320] width 21 height 21
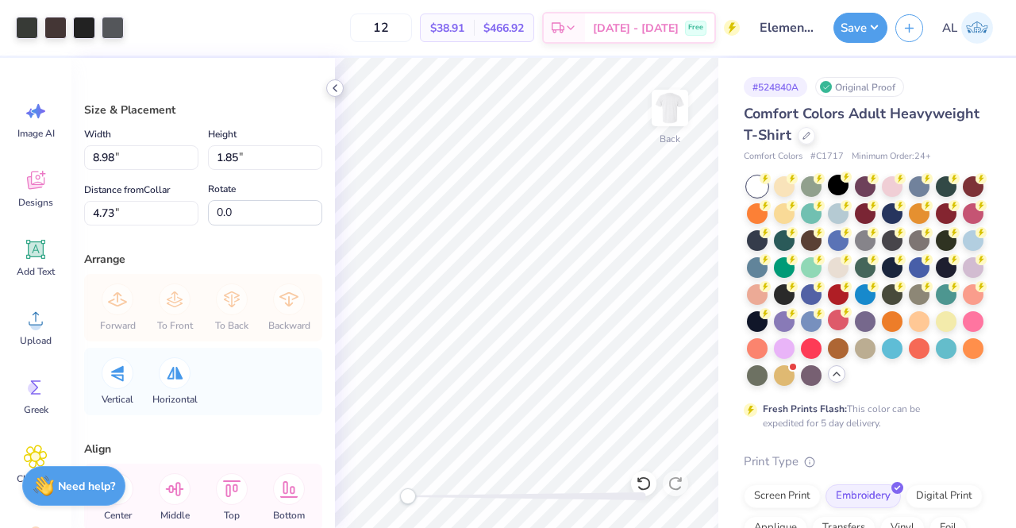
click at [339, 84] on icon at bounding box center [335, 88] width 13 height 13
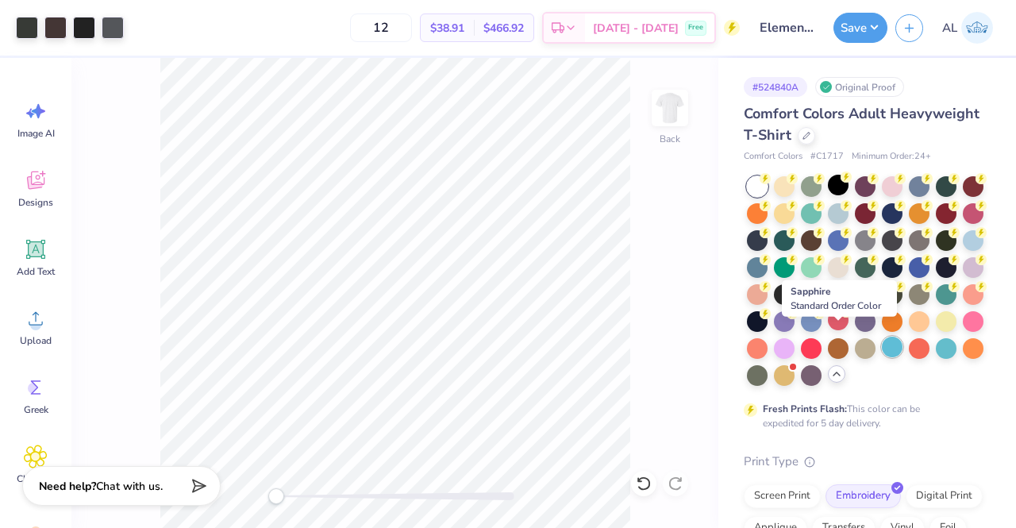
scroll to position [81, 0]
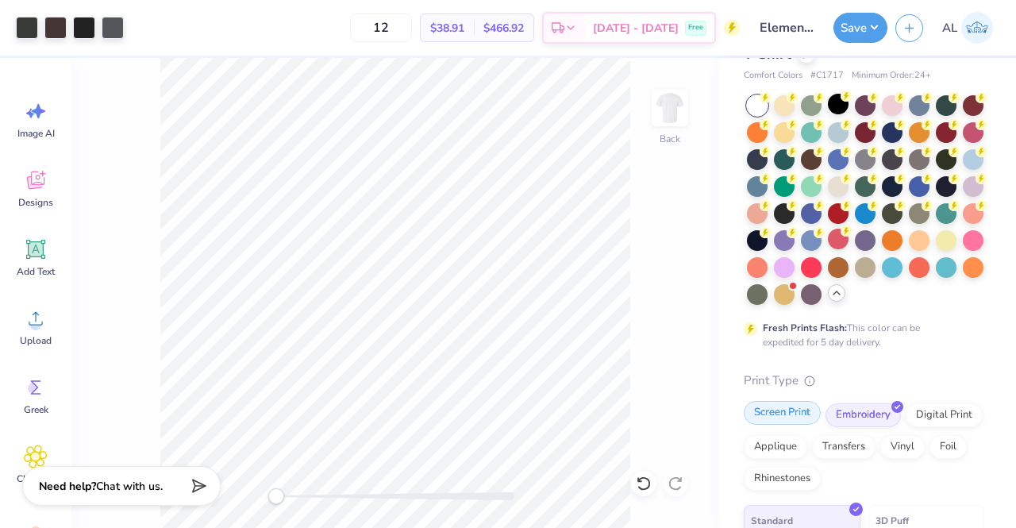
click at [797, 425] on div "Screen Print" at bounding box center [782, 413] width 77 height 24
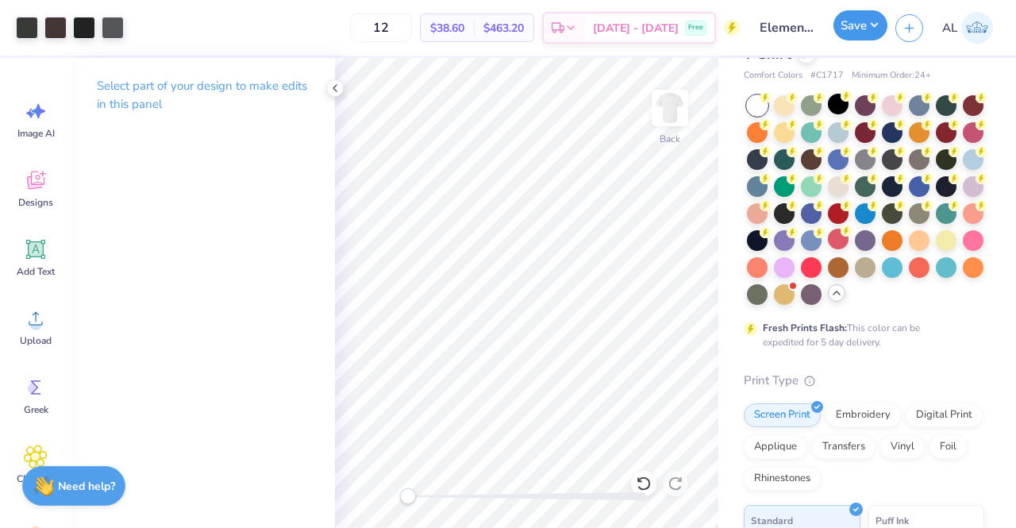
click at [876, 27] on button "Save" at bounding box center [861, 25] width 54 height 30
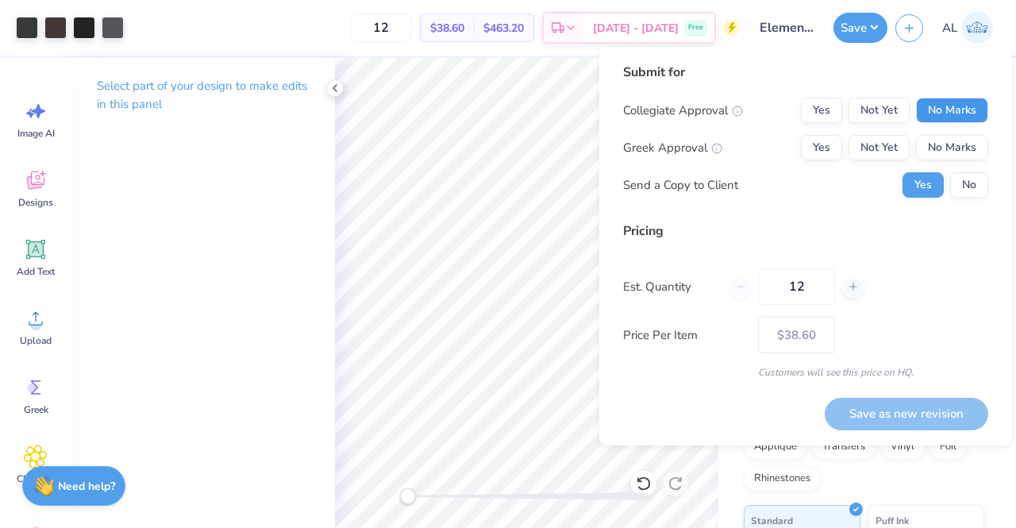
click at [960, 113] on button "No Marks" at bounding box center [952, 110] width 72 height 25
click at [962, 136] on button "No Marks" at bounding box center [952, 147] width 72 height 25
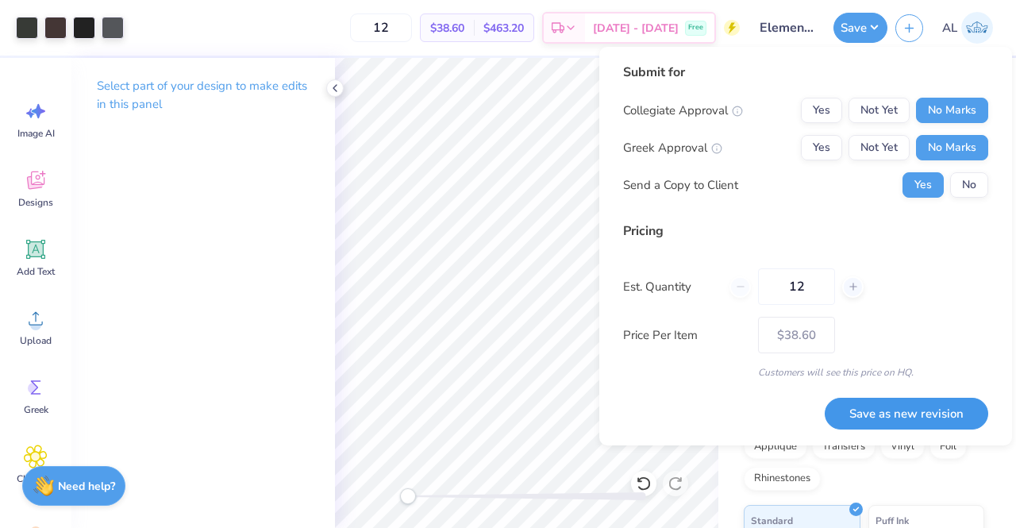
click at [949, 424] on button "Save as new revision" at bounding box center [907, 414] width 164 height 33
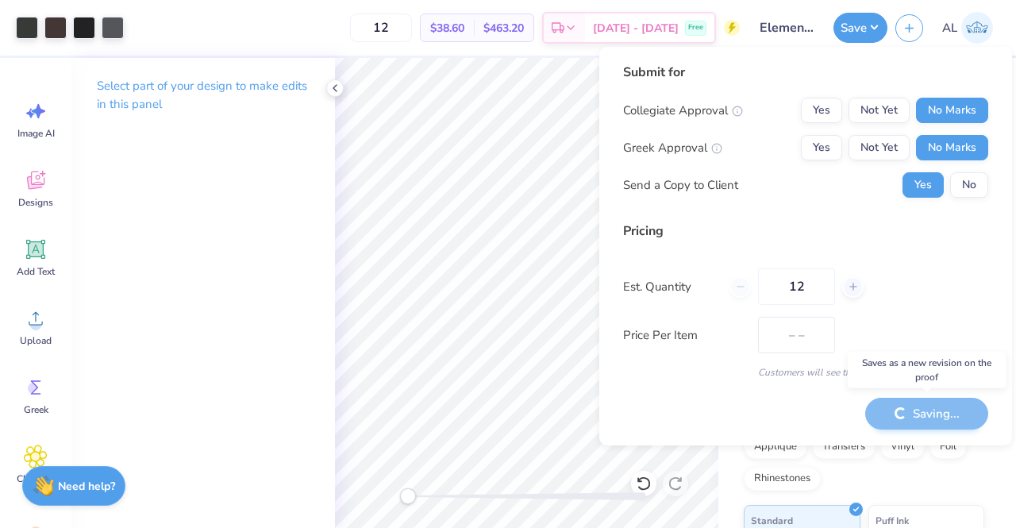
type input "$38.60"
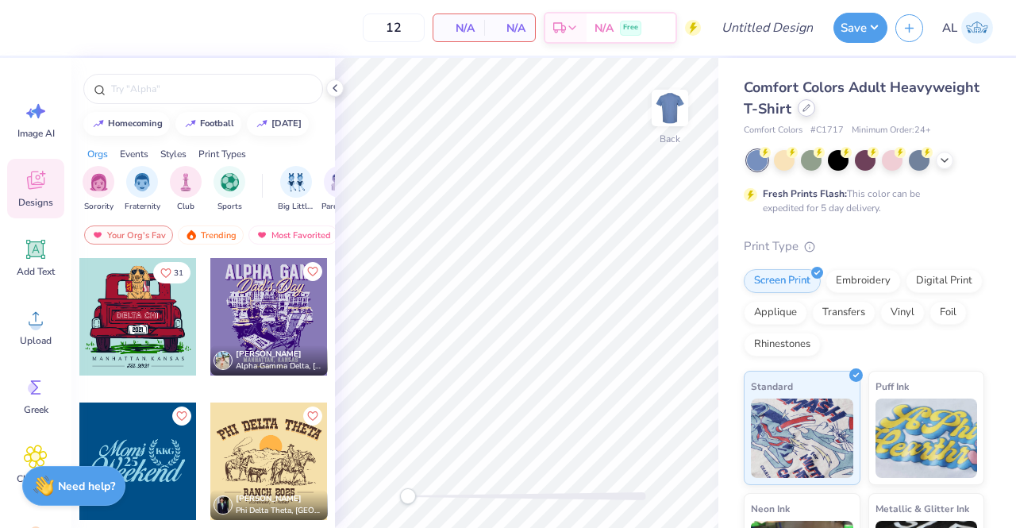
click at [816, 109] on div at bounding box center [806, 107] width 17 height 17
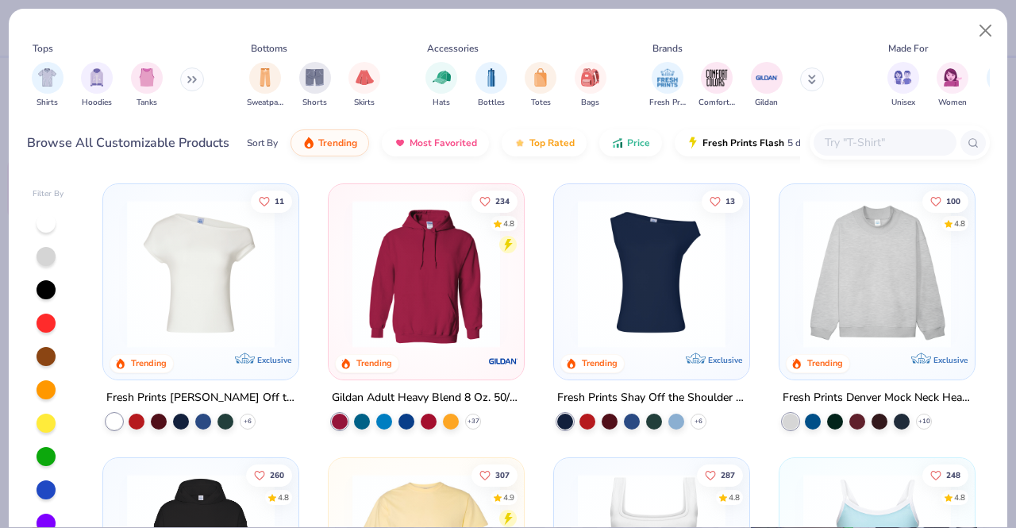
click at [191, 81] on icon at bounding box center [189, 80] width 2 height 6
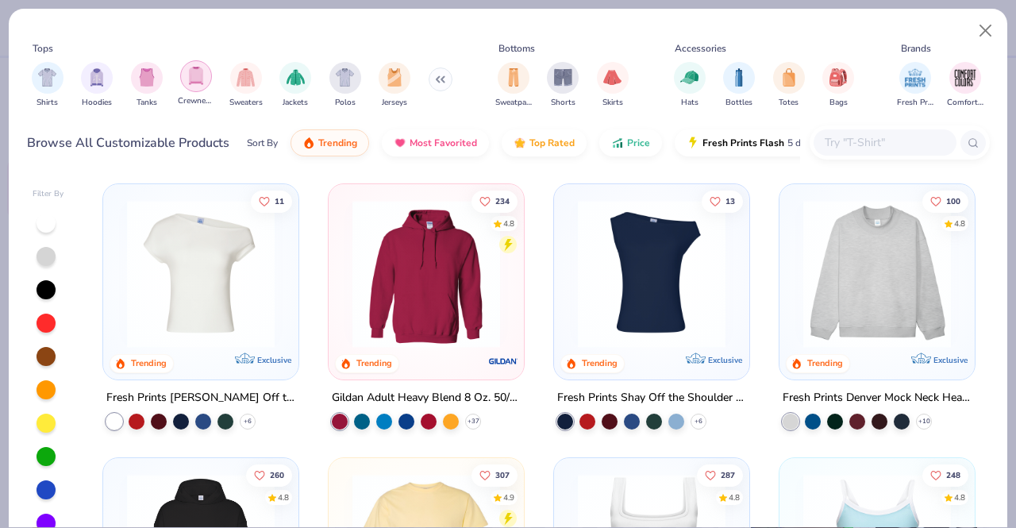
click at [195, 78] on img "filter for Crewnecks" at bounding box center [195, 76] width 17 height 18
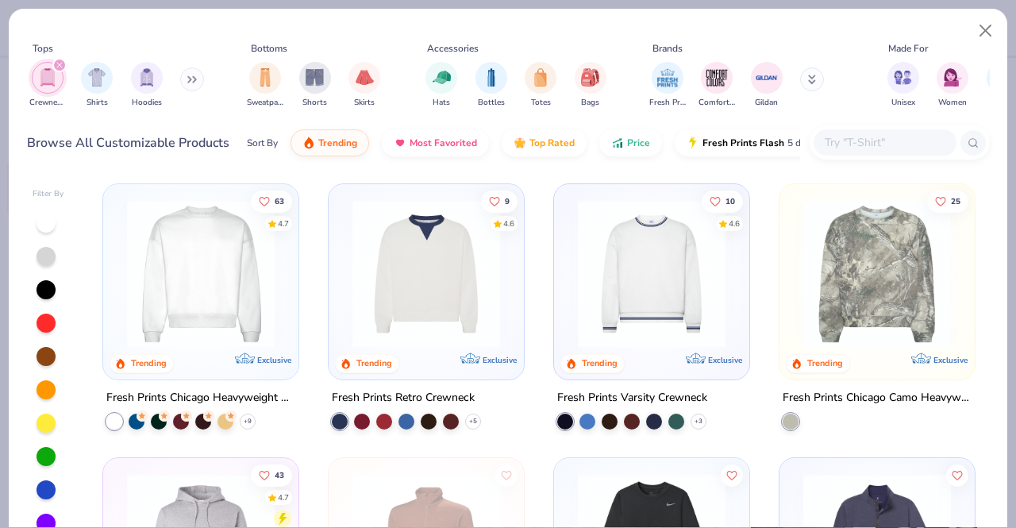
click at [910, 148] on input "text" at bounding box center [885, 142] width 122 height 18
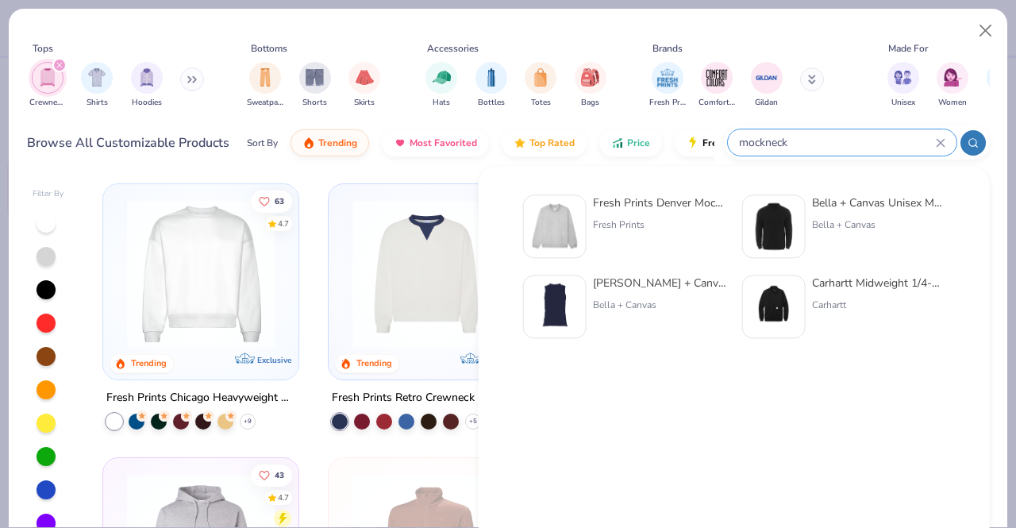
type input "mockneck"
click at [669, 205] on div "Fresh Prints Denver Mock Neck Heavyweight Sweatshirt" at bounding box center [659, 203] width 133 height 17
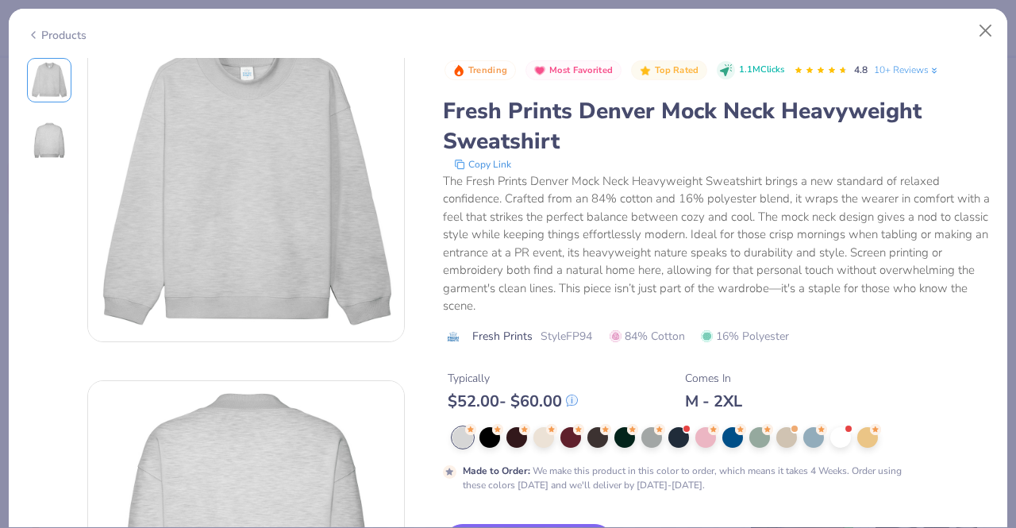
scroll to position [34, 0]
click at [522, 439] on div at bounding box center [517, 436] width 21 height 21
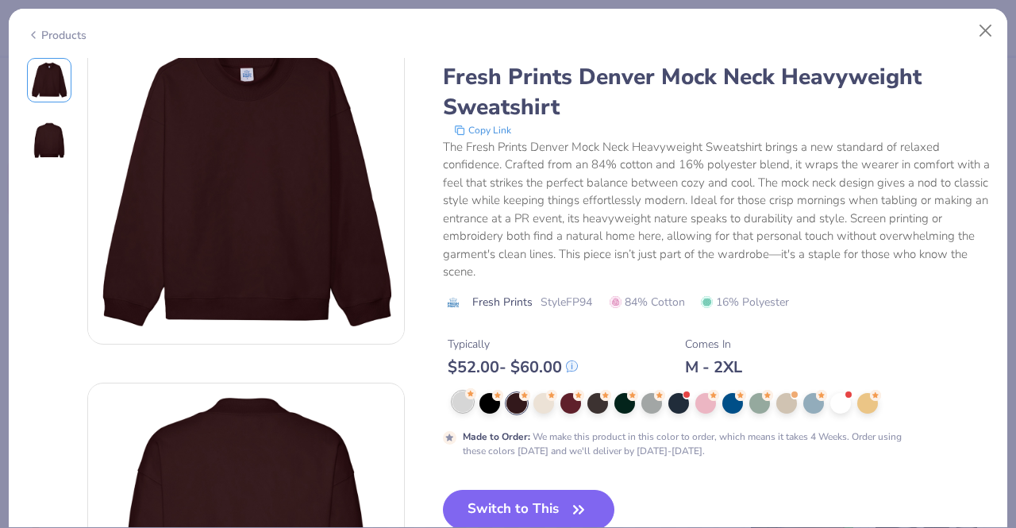
click at [461, 408] on div at bounding box center [463, 402] width 21 height 21
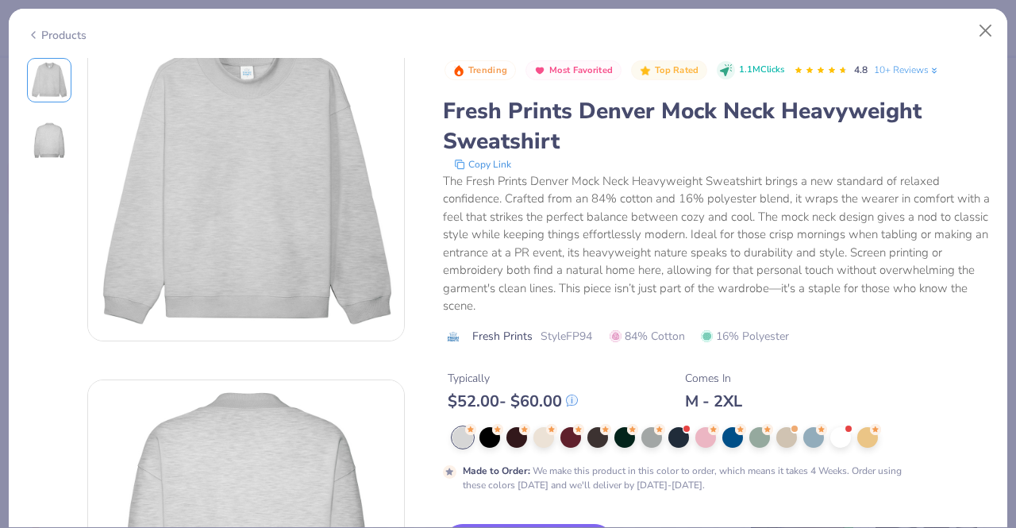
scroll to position [19, 0]
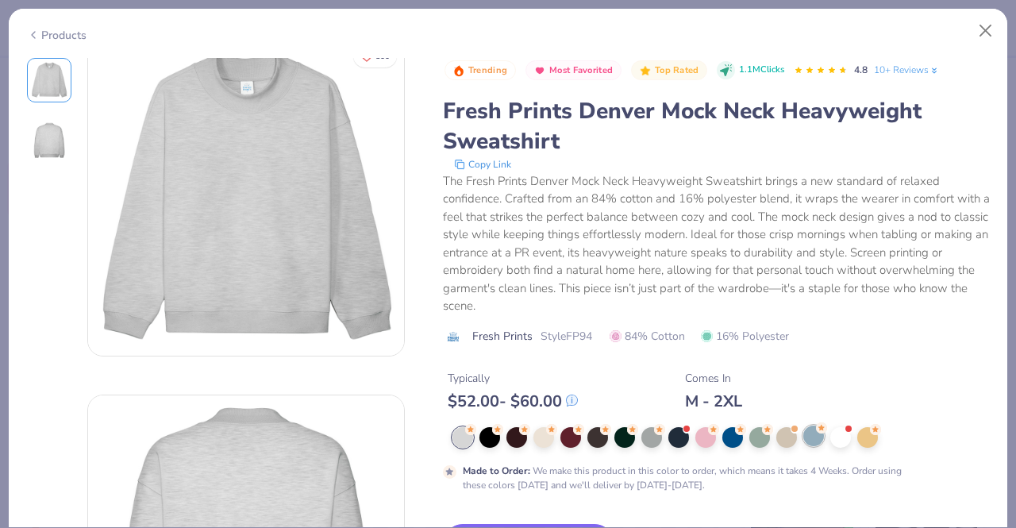
click at [813, 431] on div at bounding box center [814, 436] width 21 height 21
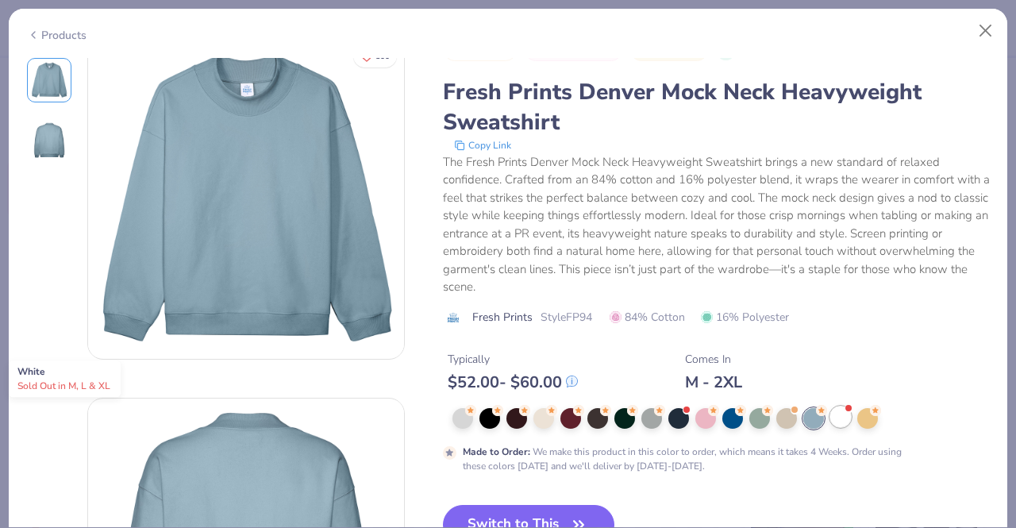
click at [843, 416] on div at bounding box center [841, 417] width 21 height 21
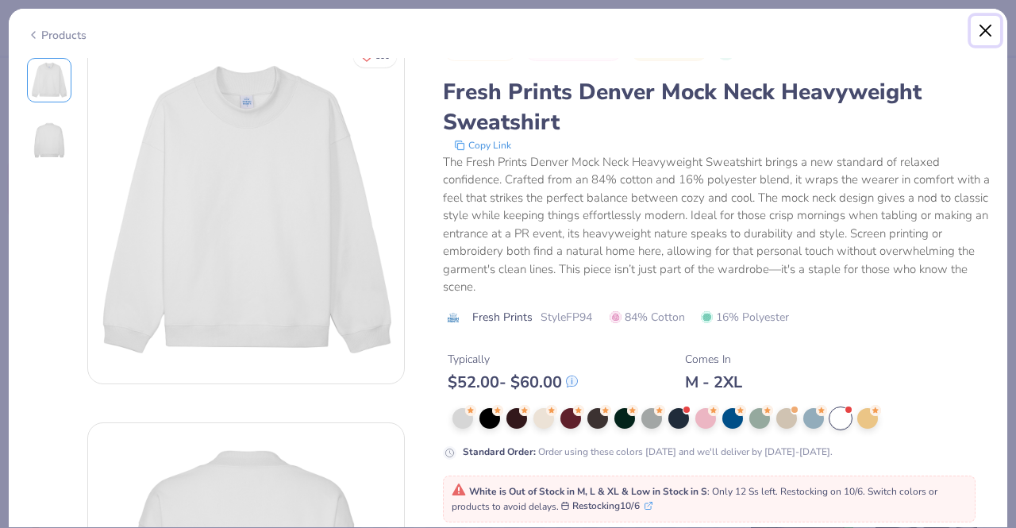
click at [988, 27] on button "Close" at bounding box center [986, 31] width 30 height 30
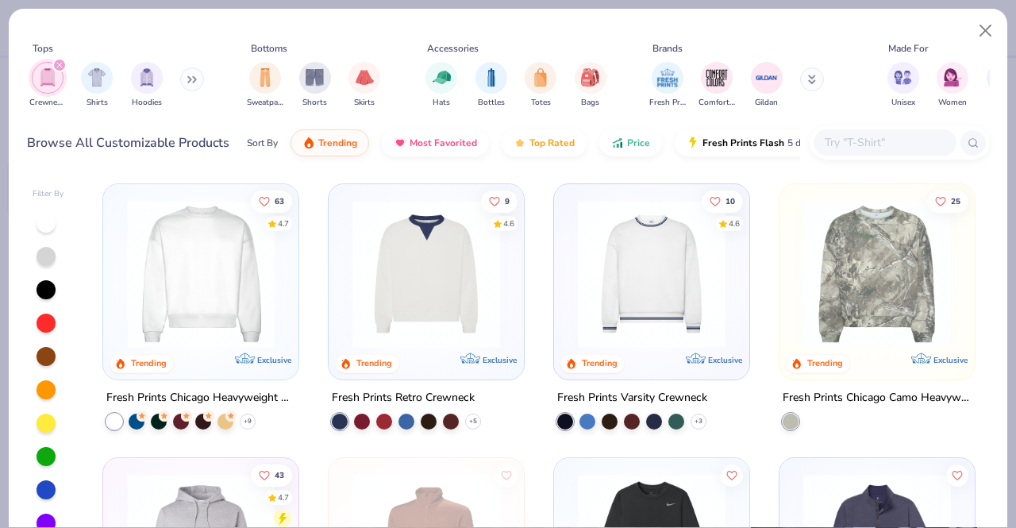
click at [182, 295] on img at bounding box center [201, 274] width 164 height 148
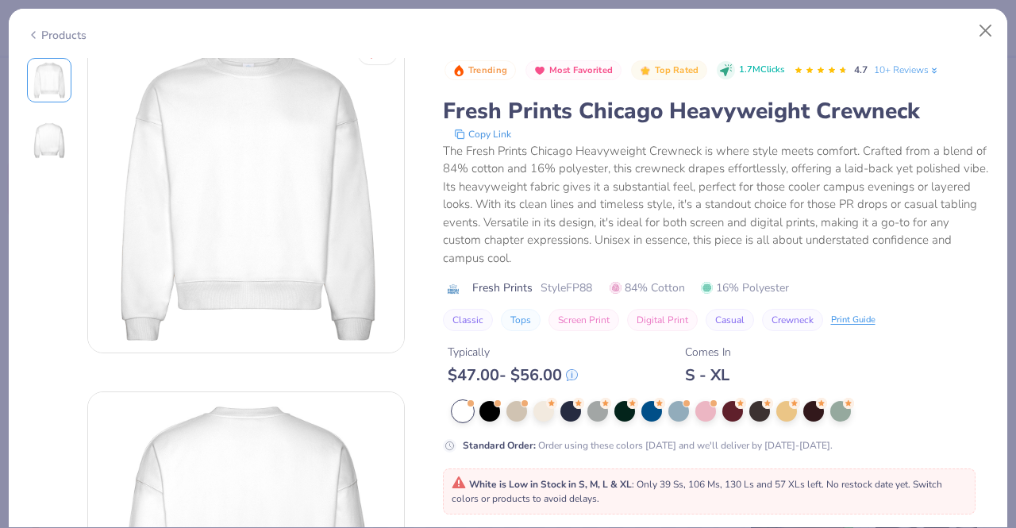
scroll to position [24, 0]
click at [682, 412] on div at bounding box center [679, 409] width 21 height 21
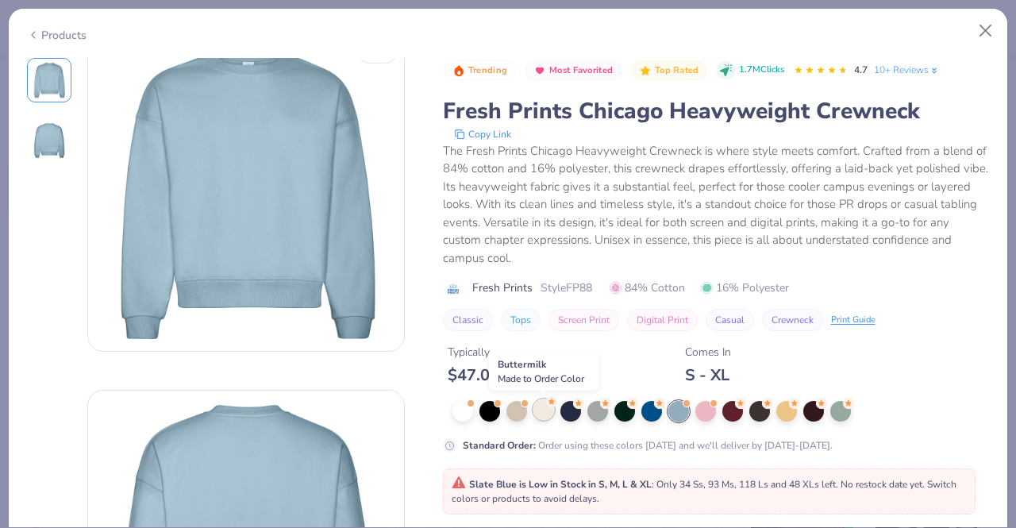
click at [547, 413] on div at bounding box center [544, 409] width 21 height 21
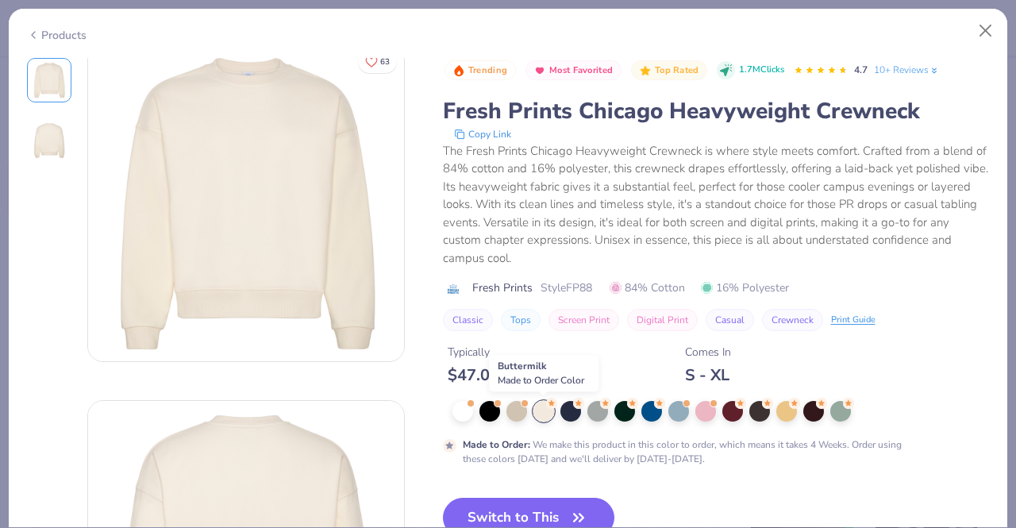
scroll to position [49, 0]
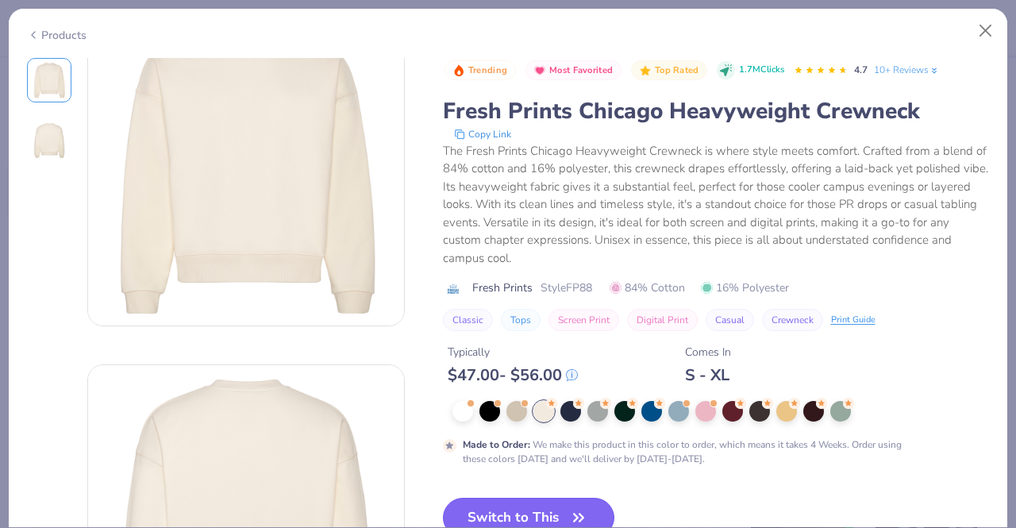
click at [569, 508] on icon "button" at bounding box center [579, 518] width 22 height 22
type input "50"
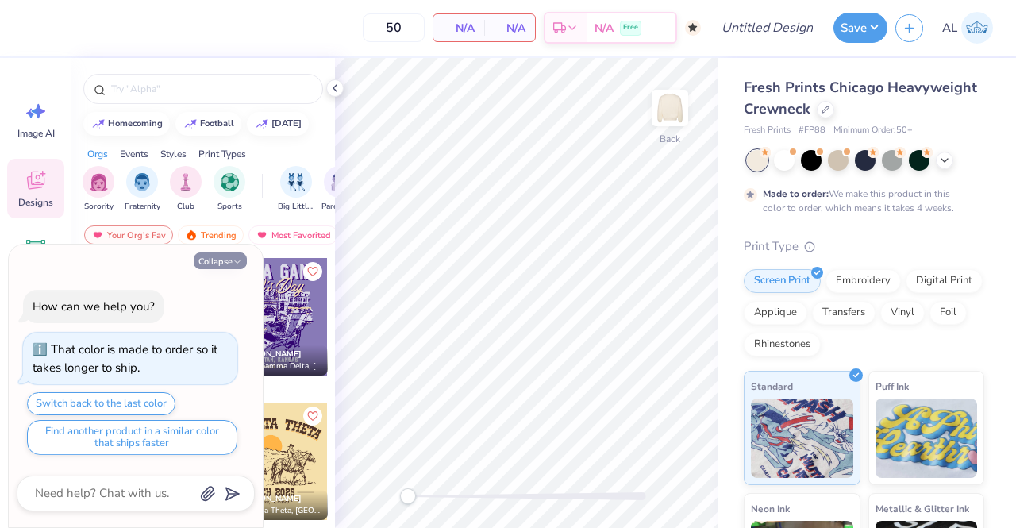
click at [217, 268] on button "Collapse" at bounding box center [220, 261] width 53 height 17
type textarea "x"
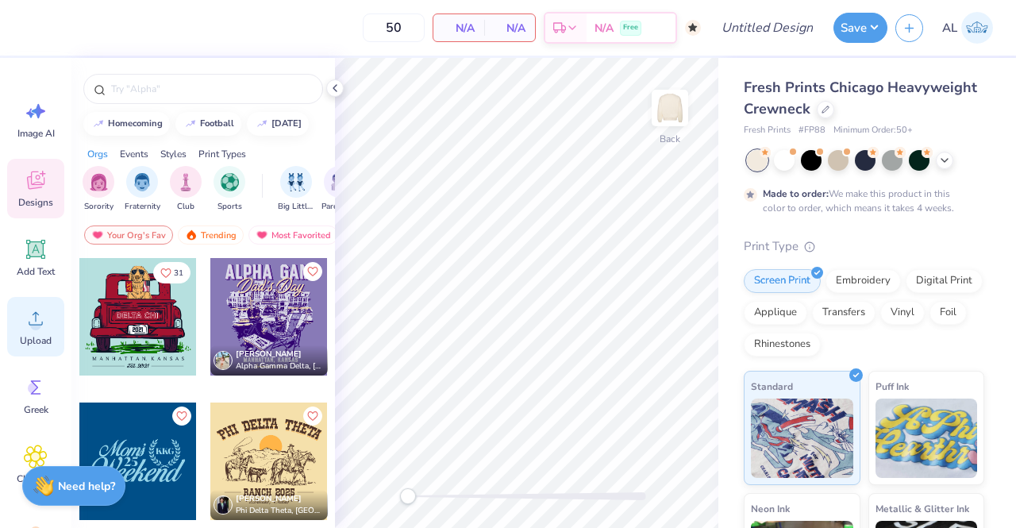
click at [40, 322] on circle at bounding box center [35, 324] width 11 height 11
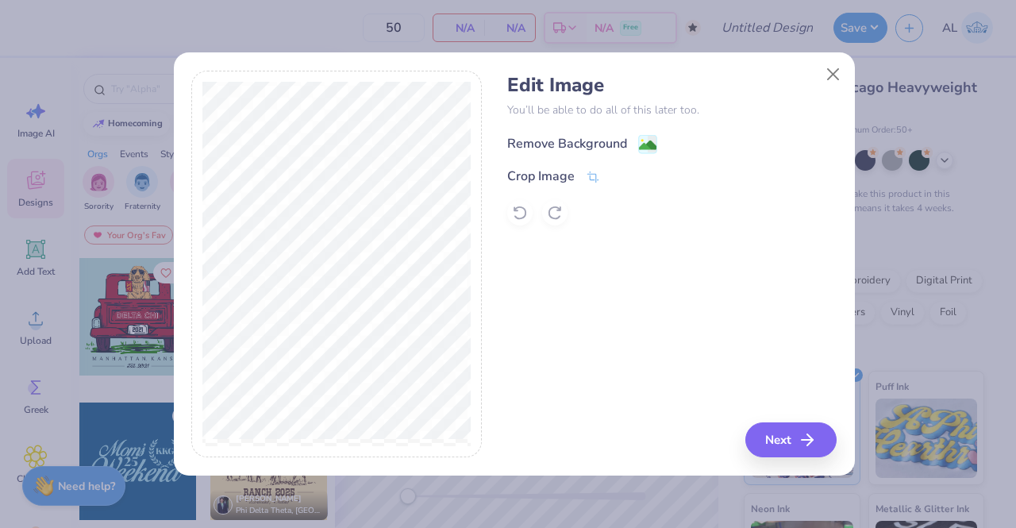
click at [643, 137] on image at bounding box center [647, 145] width 17 height 17
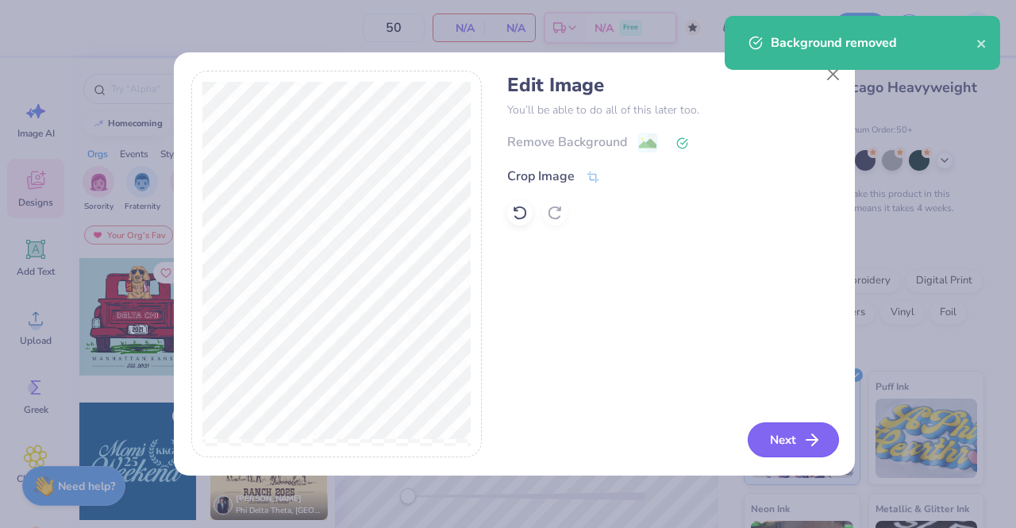
click at [802, 447] on button "Next" at bounding box center [793, 439] width 91 height 35
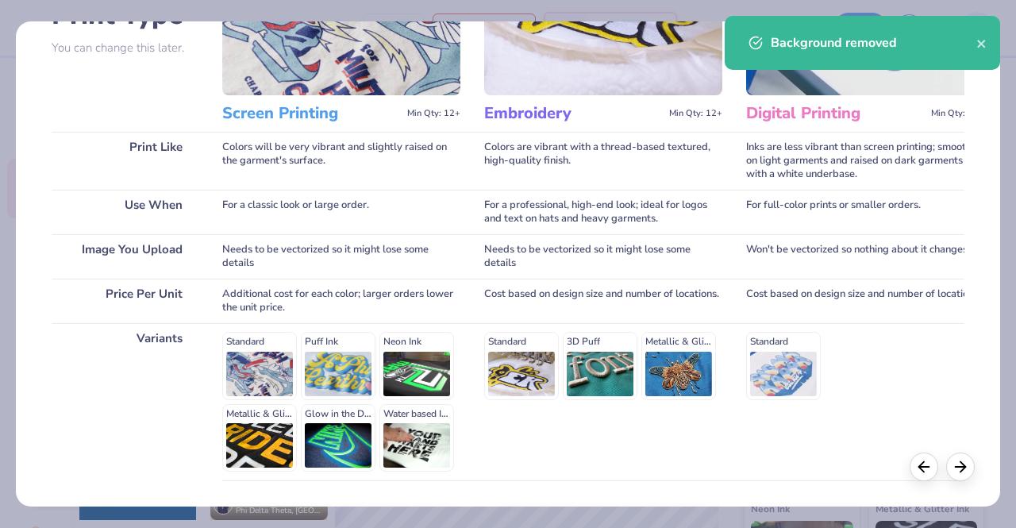
scroll to position [169, 0]
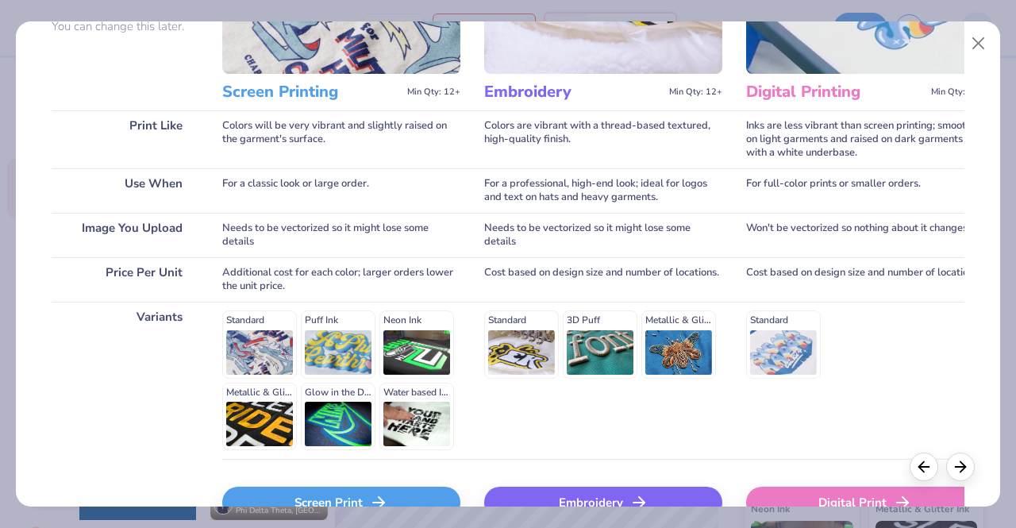
click at [515, 344] on div "Standard 3D Puff Metallic & Glitter" at bounding box center [603, 345] width 238 height 68
click at [608, 496] on div "Embroidery" at bounding box center [603, 503] width 238 height 32
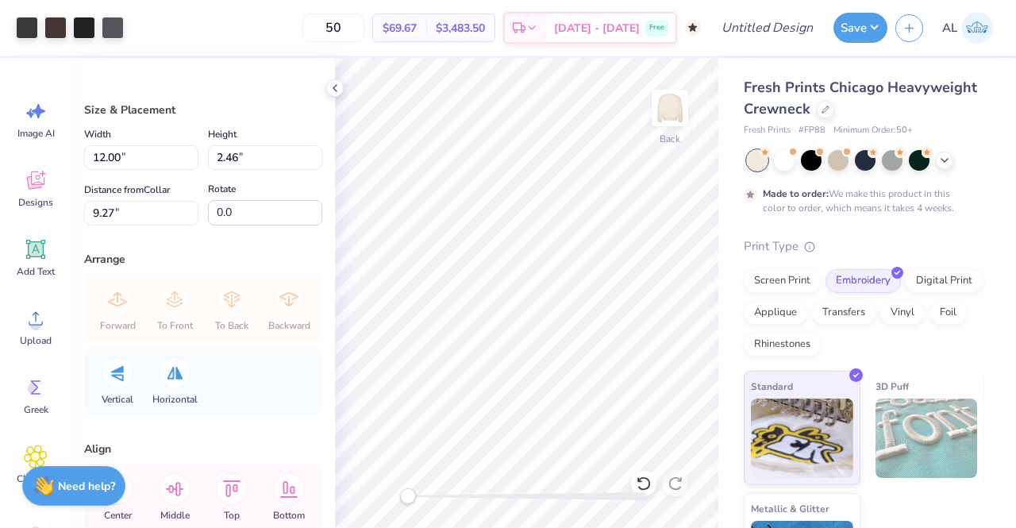
type input "8.92"
type input "1.83"
type input "9.90"
click at [333, 89] on icon at bounding box center [335, 88] width 13 height 13
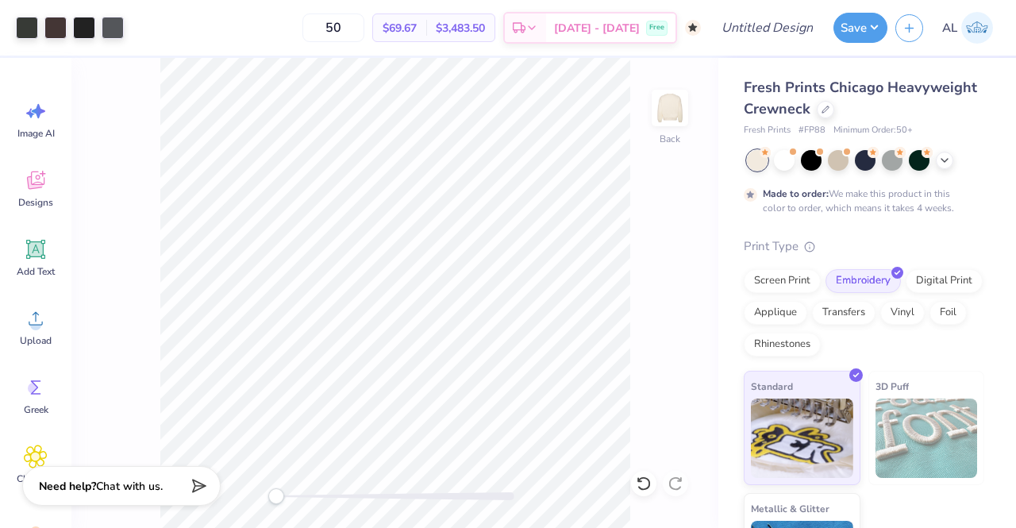
drag, startPoint x: 366, startPoint y: 31, endPoint x: 320, endPoint y: 32, distance: 46.1
click at [320, 32] on div "50 $69.67 Per Item $3,483.50 Total Est. Delivery Oct 20 - 23 Free" at bounding box center [416, 28] width 569 height 56
type input "50"
click at [726, 75] on div "Fresh Prints Chicago Heavyweight Crewneck Fresh Prints # FP88 Minimum Order: 50…" at bounding box center [868, 333] width 298 height 550
click at [913, 118] on div "Fresh Prints Chicago Heavyweight Crewneck" at bounding box center [864, 98] width 241 height 43
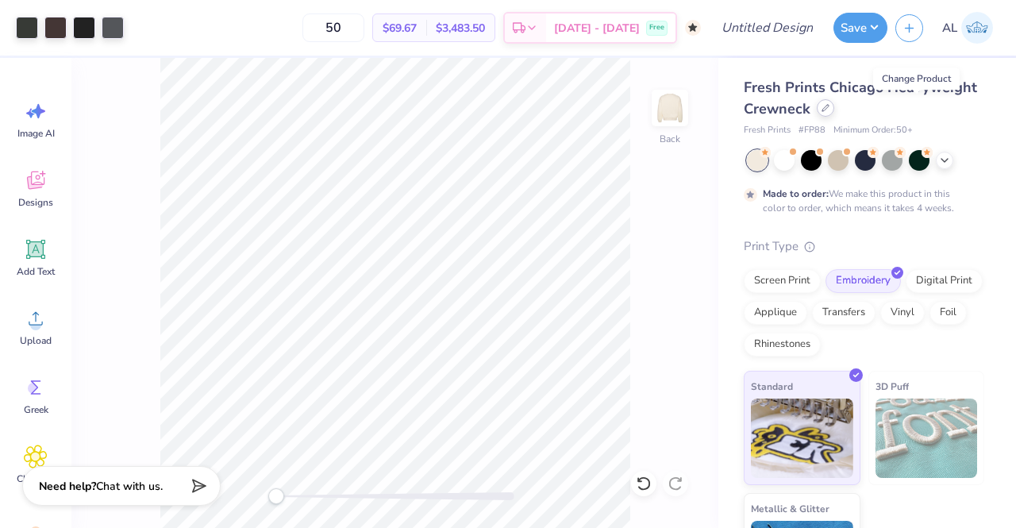
click at [830, 111] on icon at bounding box center [826, 108] width 8 height 8
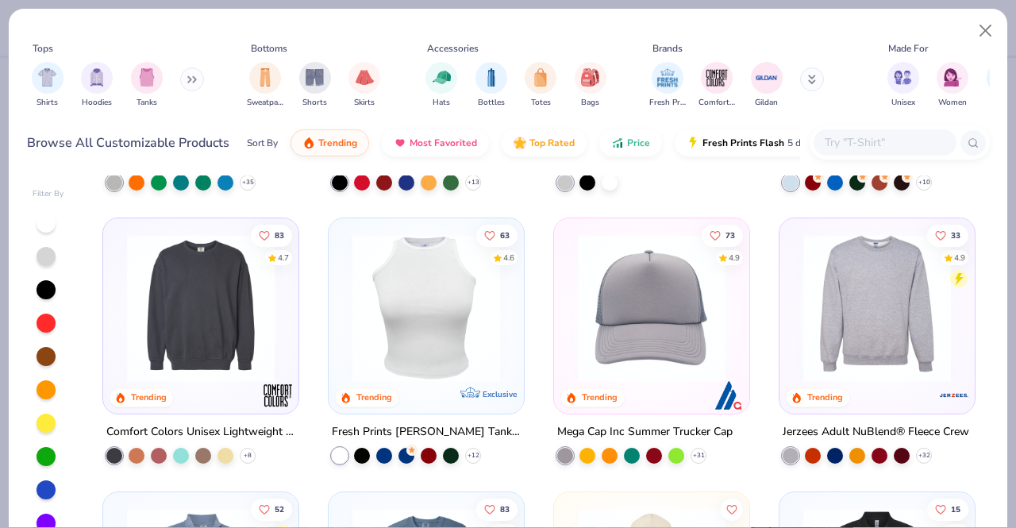
scroll to position [2978, 0]
click at [214, 337] on img at bounding box center [201, 307] width 164 height 148
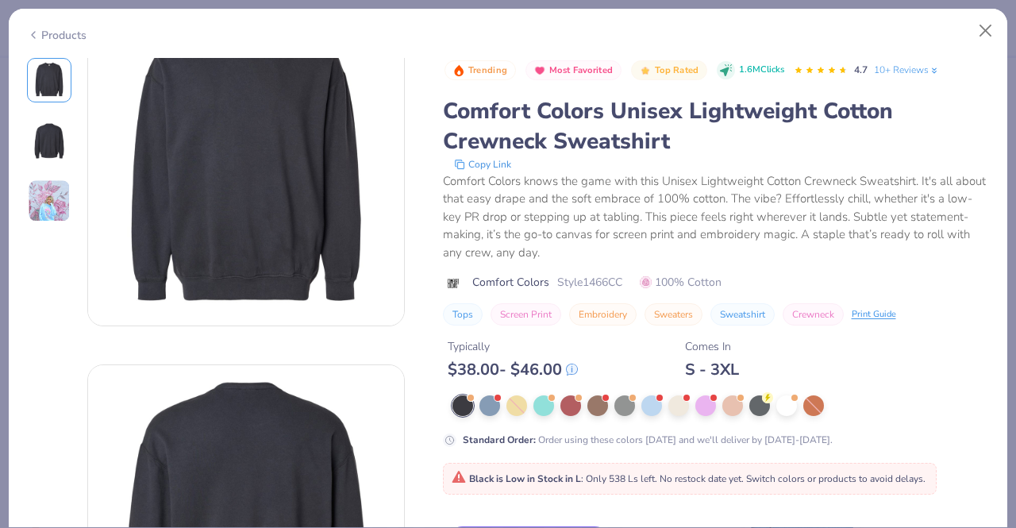
scroll to position [50, 0]
click at [790, 405] on div at bounding box center [787, 404] width 21 height 21
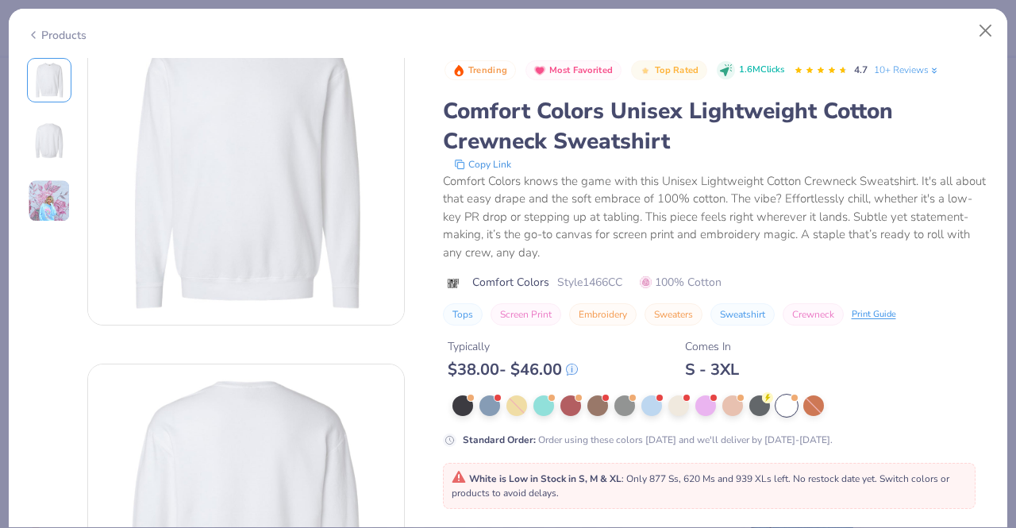
scroll to position [84, 0]
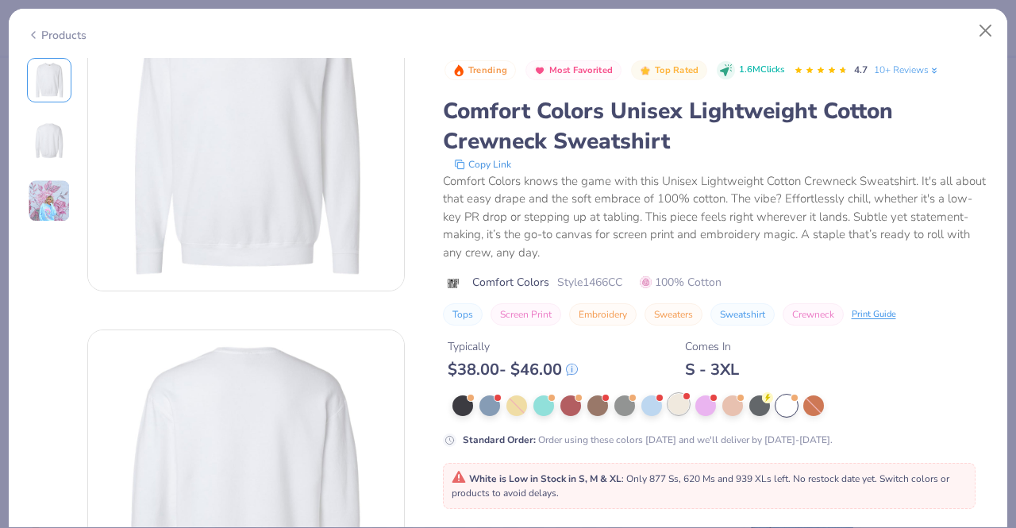
click at [681, 410] on div at bounding box center [679, 404] width 21 height 21
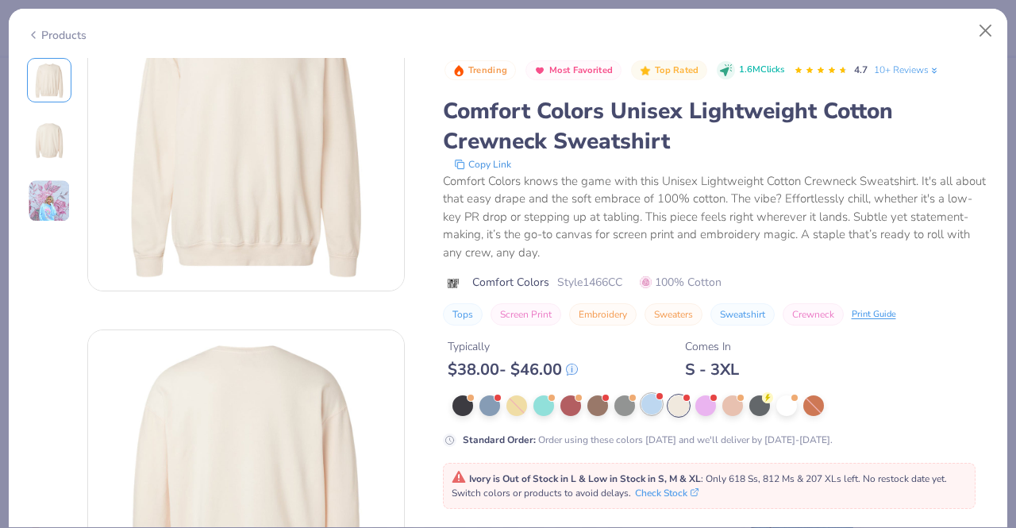
click at [648, 410] on div at bounding box center [652, 404] width 21 height 21
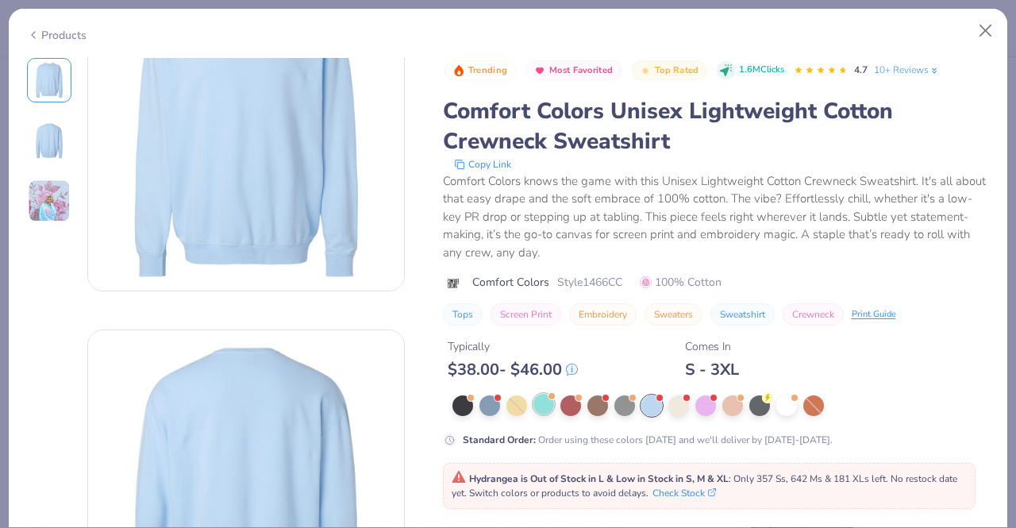
click at [534, 407] on div at bounding box center [544, 404] width 21 height 21
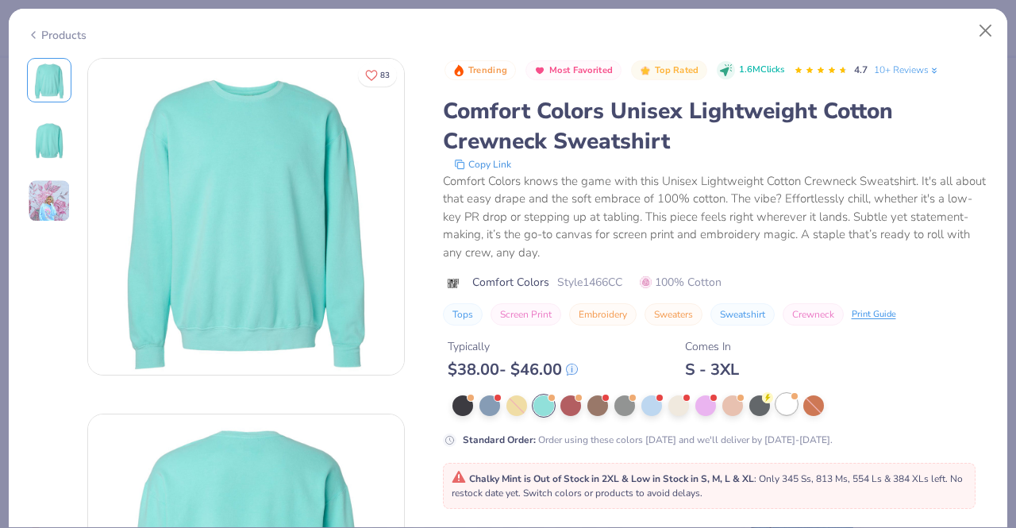
click at [785, 408] on div at bounding box center [787, 404] width 21 height 21
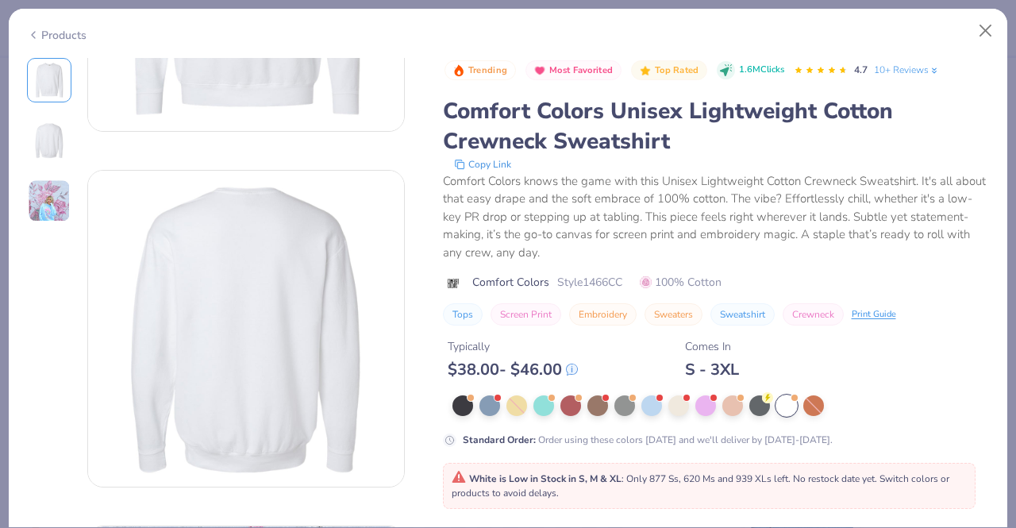
scroll to position [639, 0]
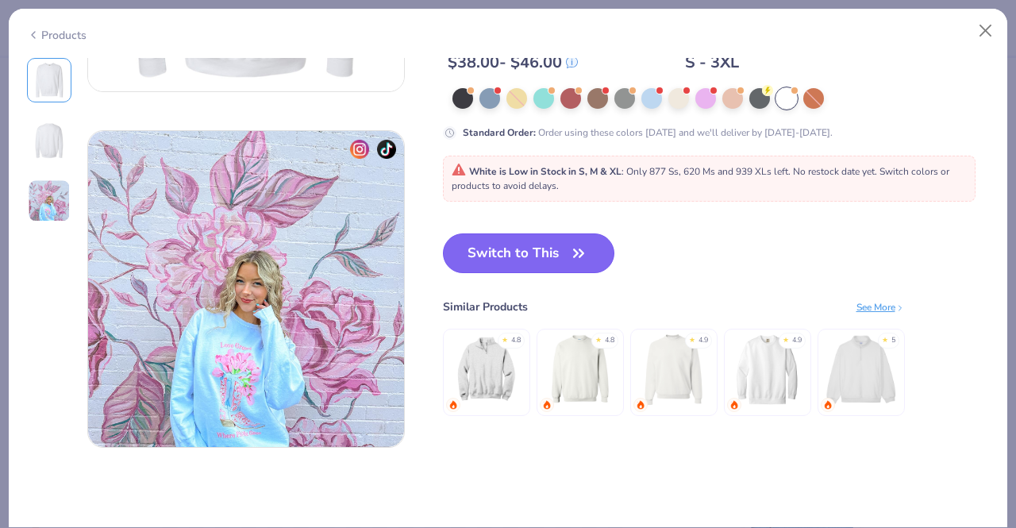
click at [544, 253] on button "Switch to This" at bounding box center [529, 253] width 172 height 40
click at [536, 256] on button "Switch to This" at bounding box center [529, 253] width 172 height 40
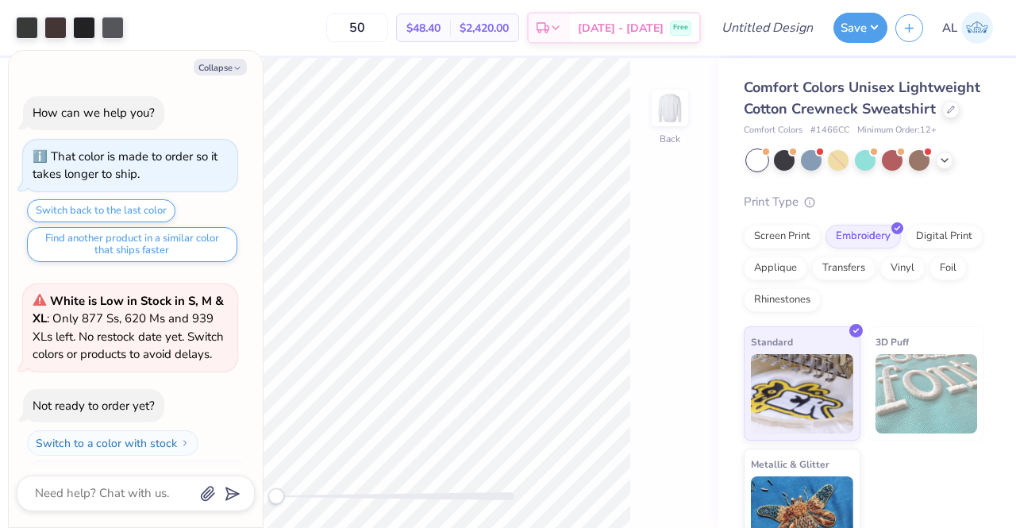
scroll to position [128, 0]
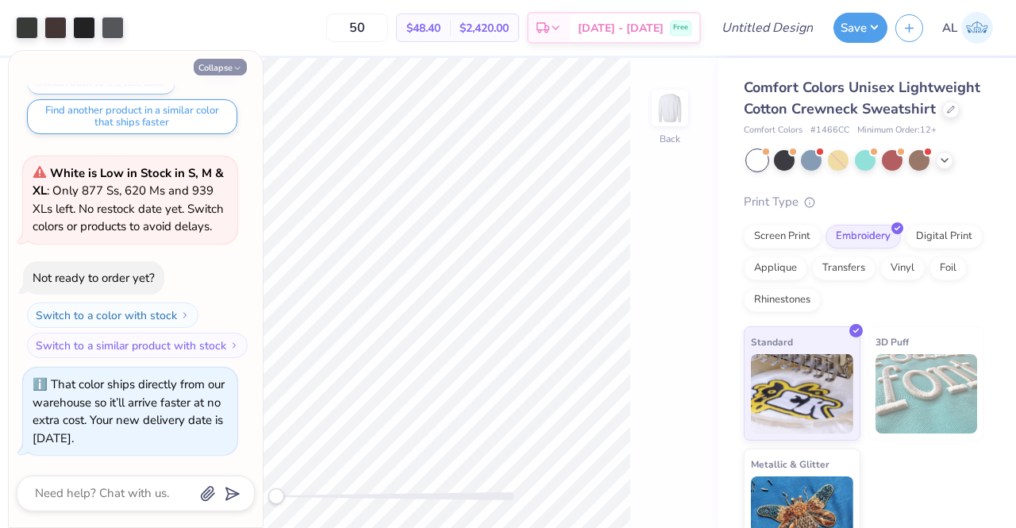
click at [216, 60] on button "Collapse" at bounding box center [220, 67] width 53 height 17
type textarea "x"
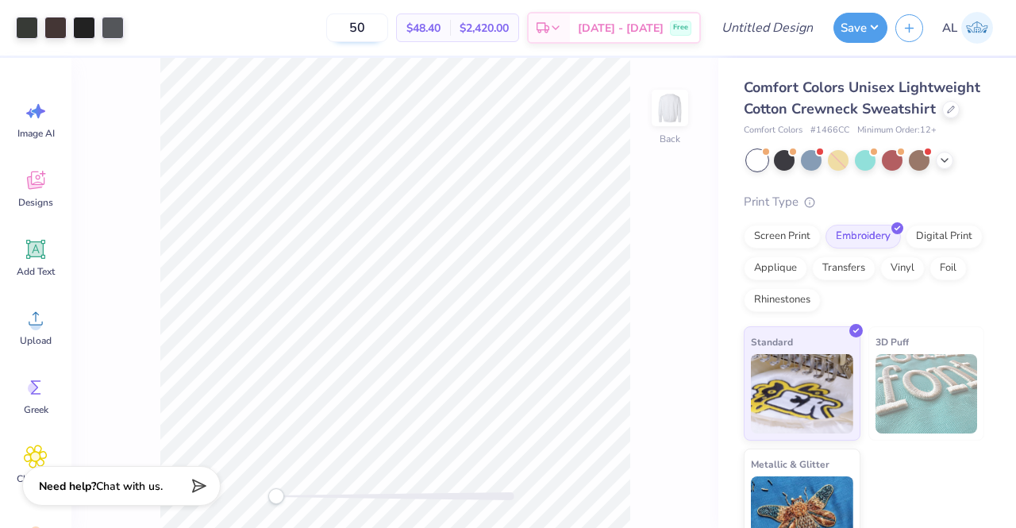
drag, startPoint x: 404, startPoint y: 26, endPoint x: 362, endPoint y: 27, distance: 42.1
click at [362, 27] on input "50" at bounding box center [357, 28] width 62 height 29
type input "12"
click at [779, 29] on input "Design Title" at bounding box center [787, 28] width 78 height 32
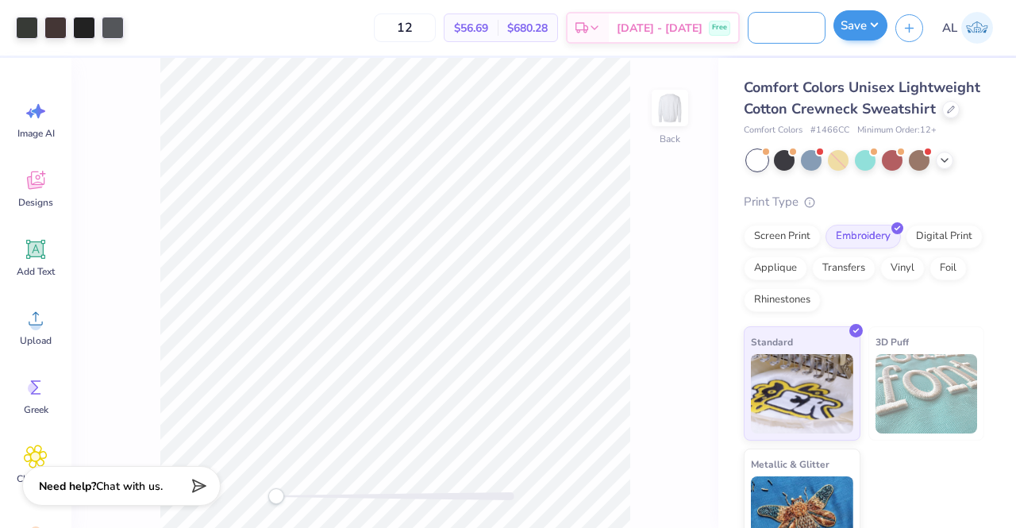
type input "Elements sweatshirt"
click at [856, 29] on button "Save" at bounding box center [861, 25] width 54 height 30
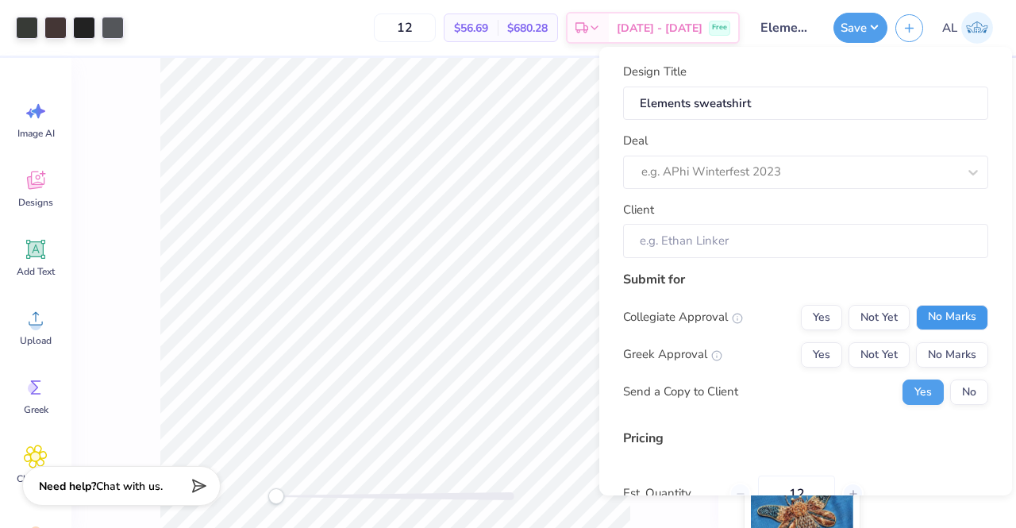
click at [939, 312] on button "No Marks" at bounding box center [952, 317] width 72 height 25
click at [949, 355] on button "No Marks" at bounding box center [952, 354] width 72 height 25
type input "$56.69"
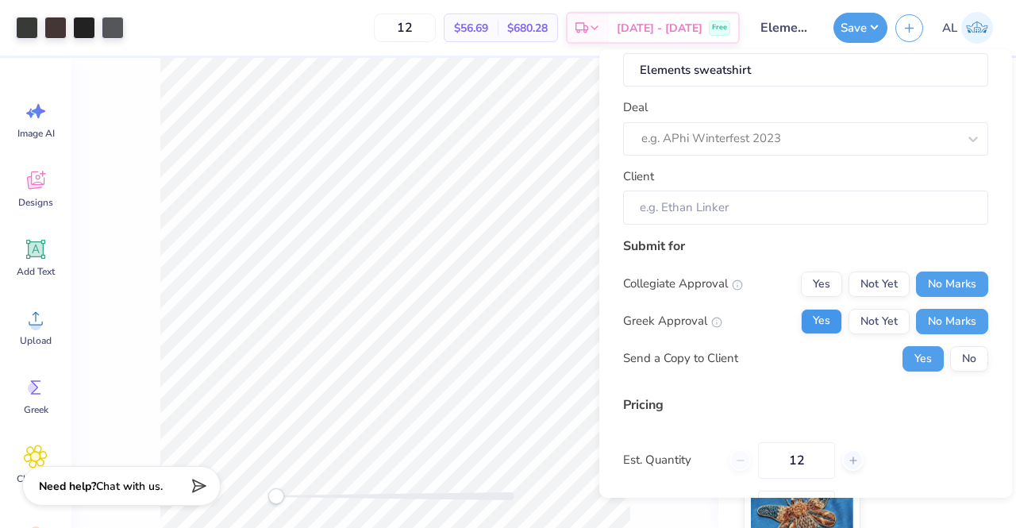
scroll to position [25, 0]
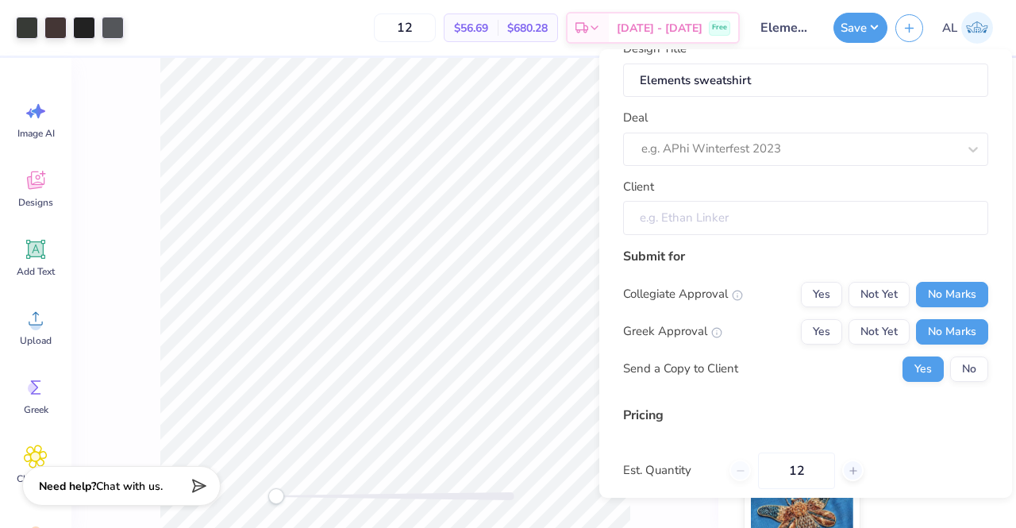
click at [841, 218] on input "Client" at bounding box center [805, 218] width 365 height 34
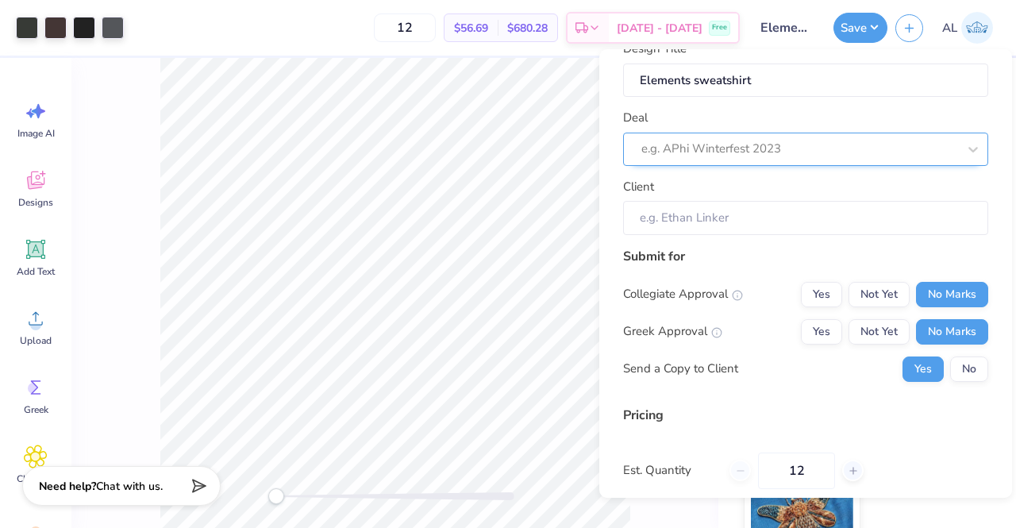
click at [778, 146] on div at bounding box center [800, 148] width 316 height 21
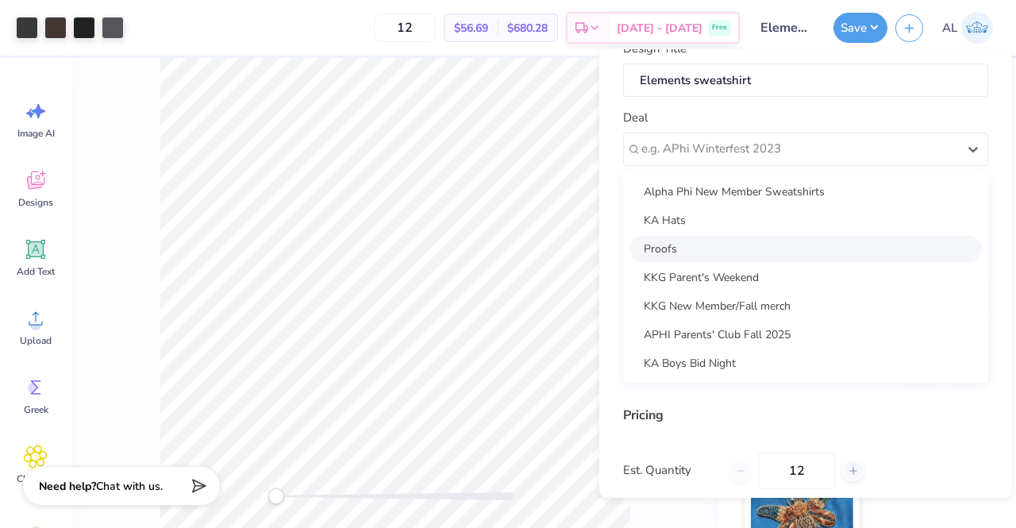
click at [784, 245] on div "Proofs" at bounding box center [806, 249] width 353 height 26
type input "Ashlyn Lebas"
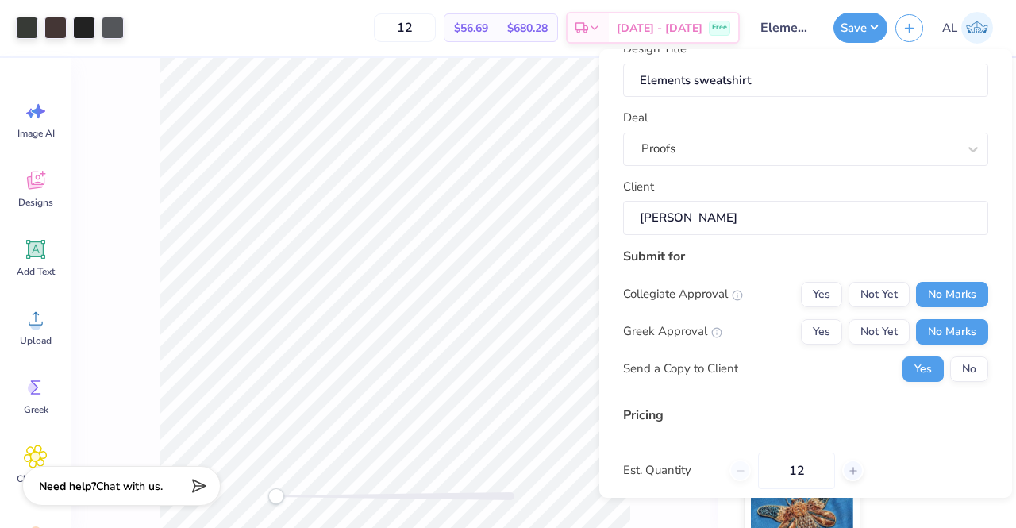
click at [816, 250] on div "Submit for" at bounding box center [805, 256] width 365 height 19
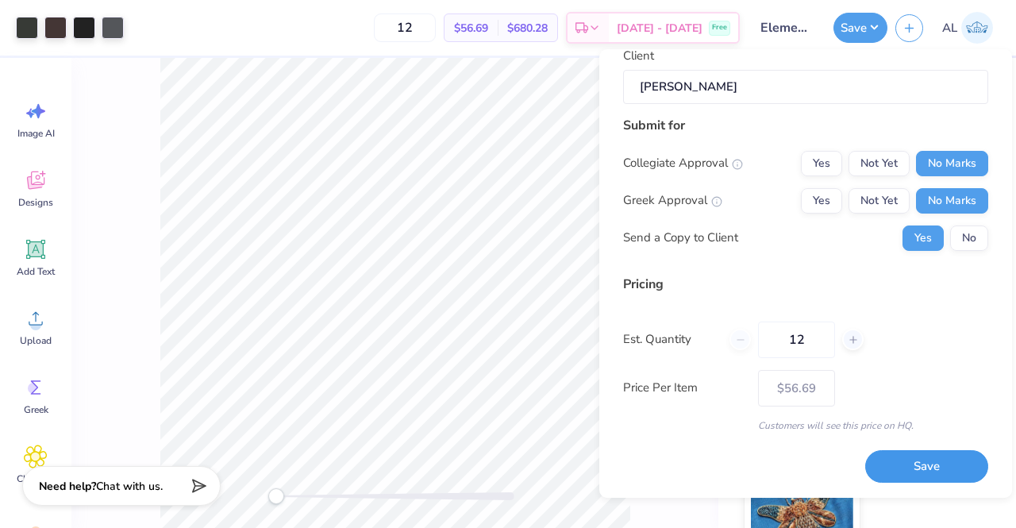
click at [929, 472] on button "Save" at bounding box center [927, 466] width 123 height 33
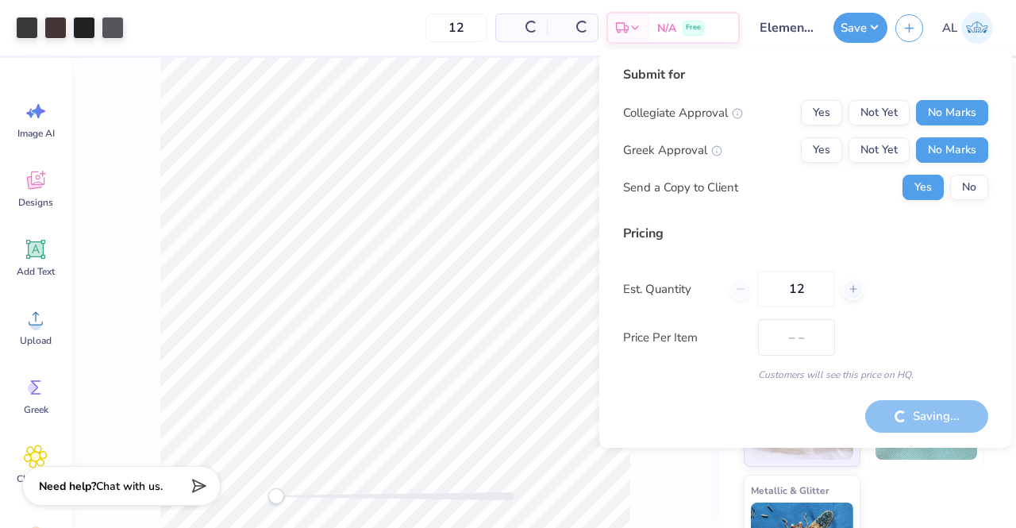
type input "$56.69"
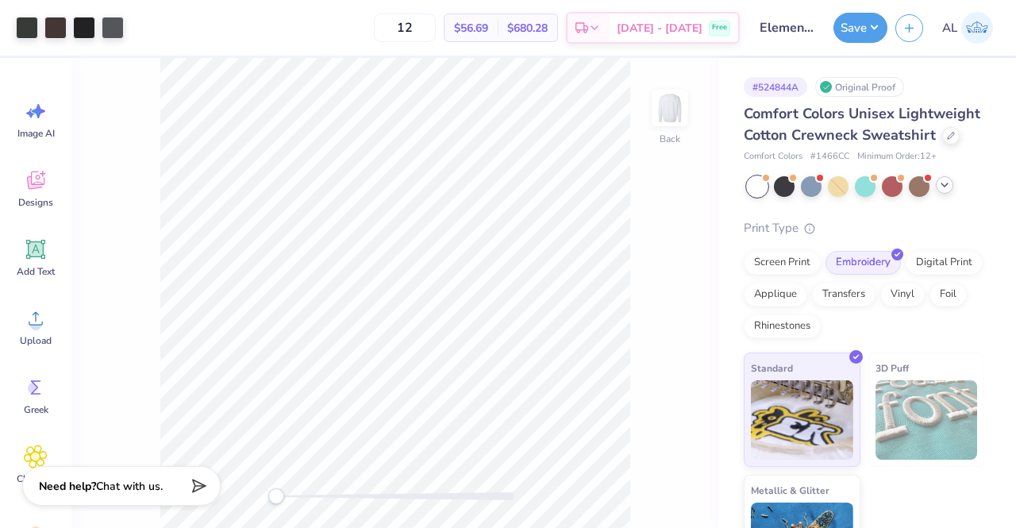
click at [948, 191] on icon at bounding box center [945, 185] width 13 height 13
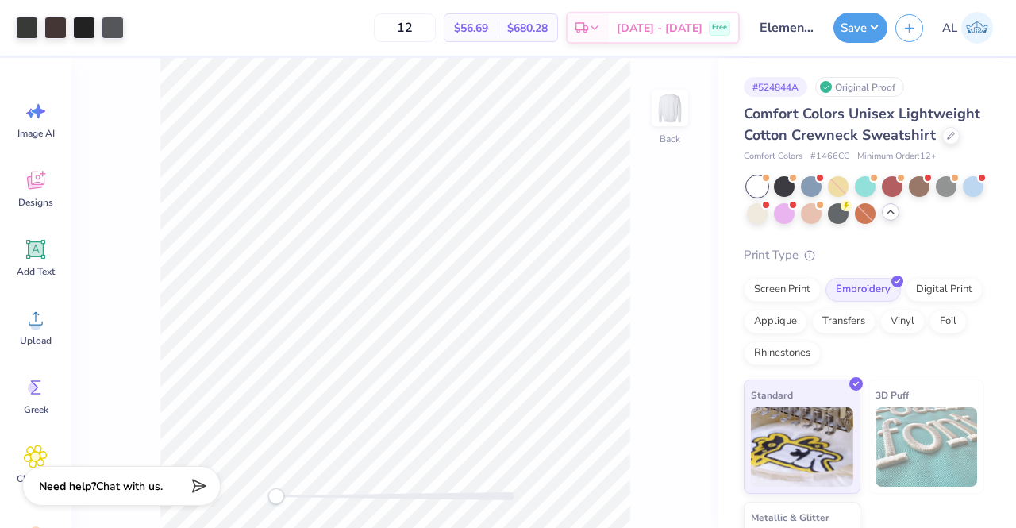
click at [937, 264] on div "Print Type" at bounding box center [864, 255] width 241 height 18
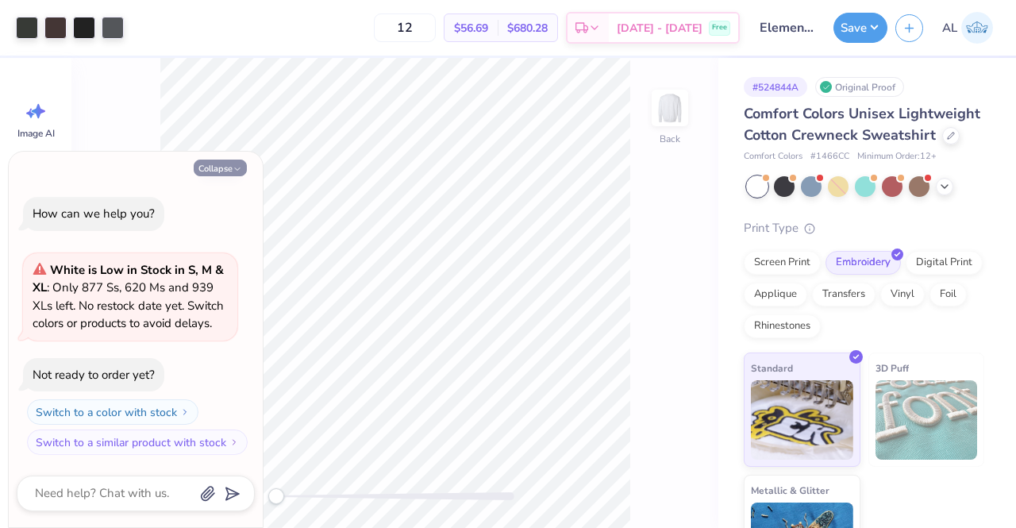
click at [238, 167] on icon "button" at bounding box center [238, 169] width 10 height 10
type textarea "x"
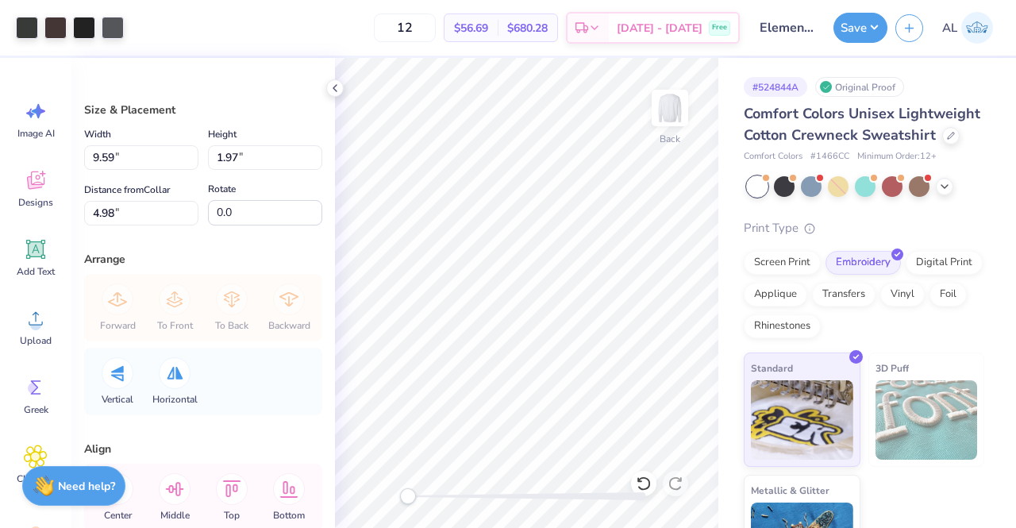
type input "9.59"
type input "1.97"
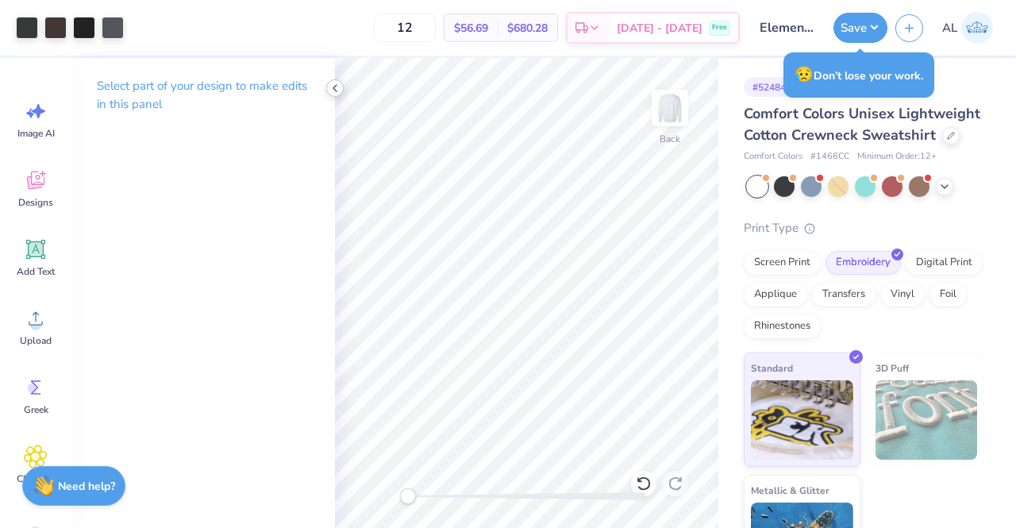
click at [338, 86] on icon at bounding box center [335, 88] width 13 height 13
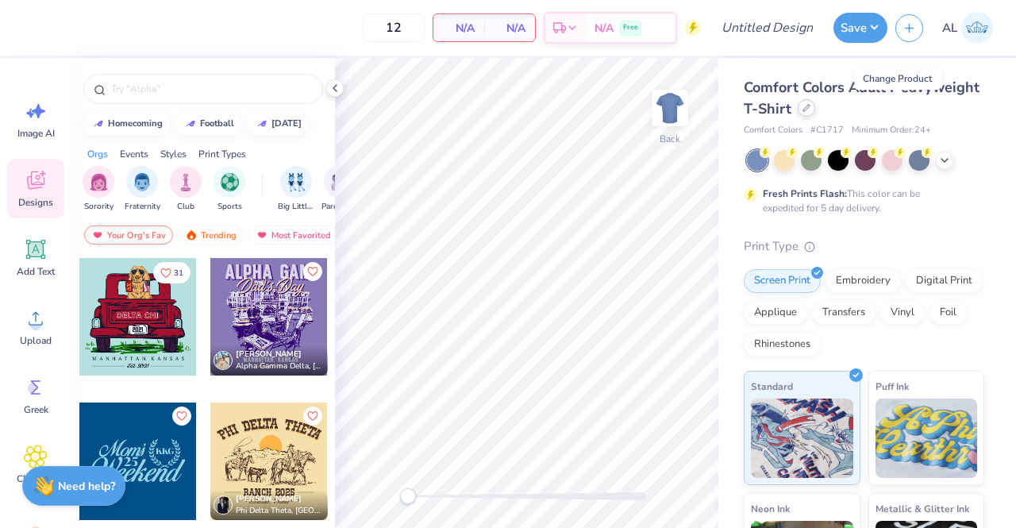
click at [816, 102] on div at bounding box center [806, 107] width 17 height 17
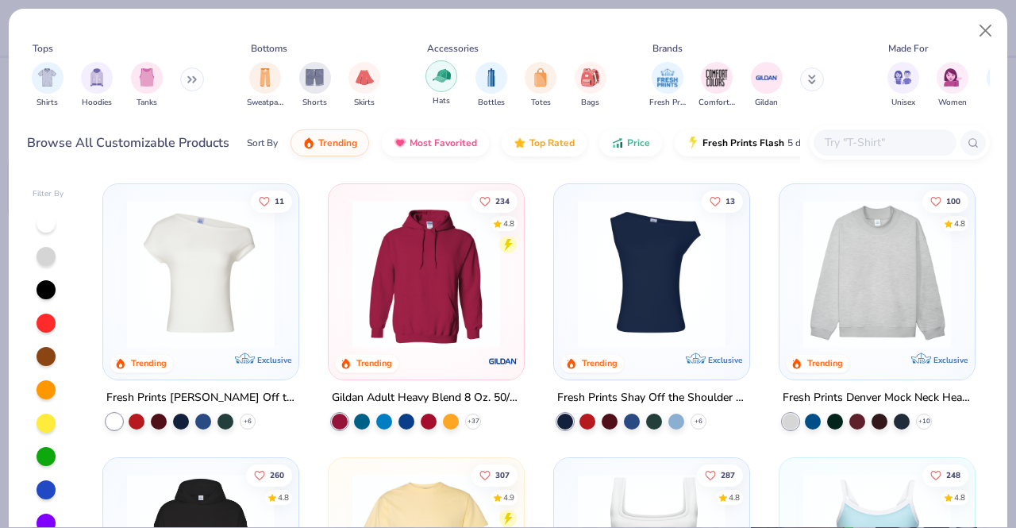
click at [440, 73] on img "filter for Hats" at bounding box center [442, 76] width 18 height 18
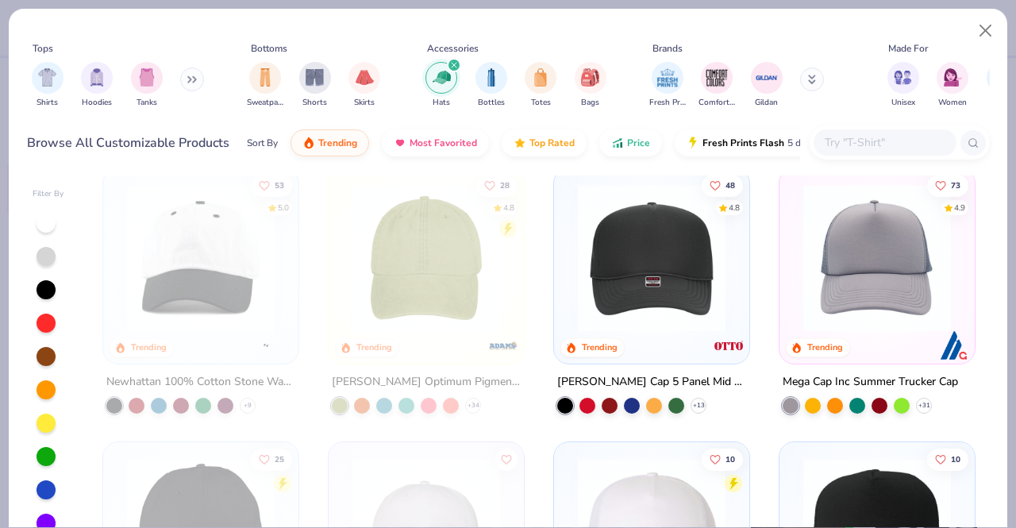
scroll to position [17, 0]
click at [542, 74] on img "filter for Totes" at bounding box center [540, 76] width 17 height 18
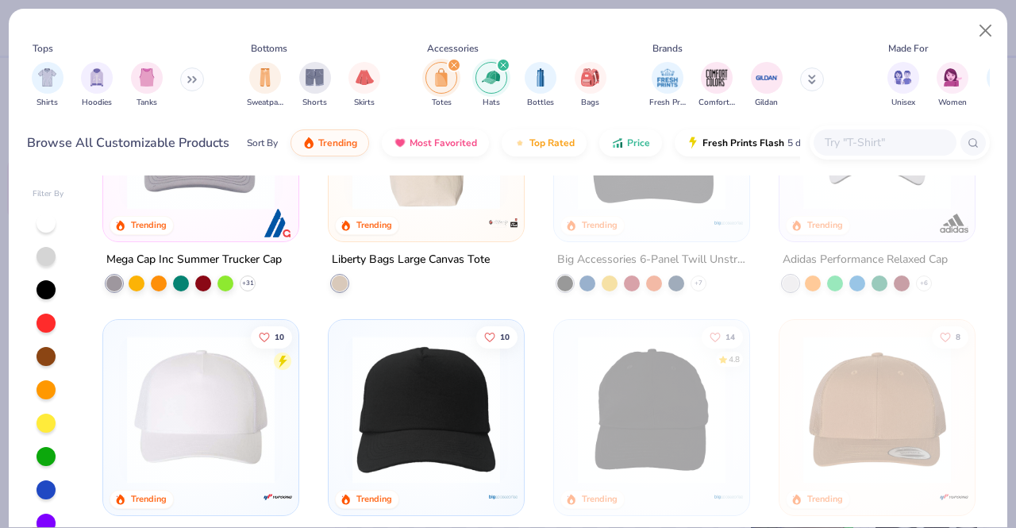
scroll to position [413, 0]
click at [501, 65] on icon "filter for Hats" at bounding box center [503, 65] width 6 height 6
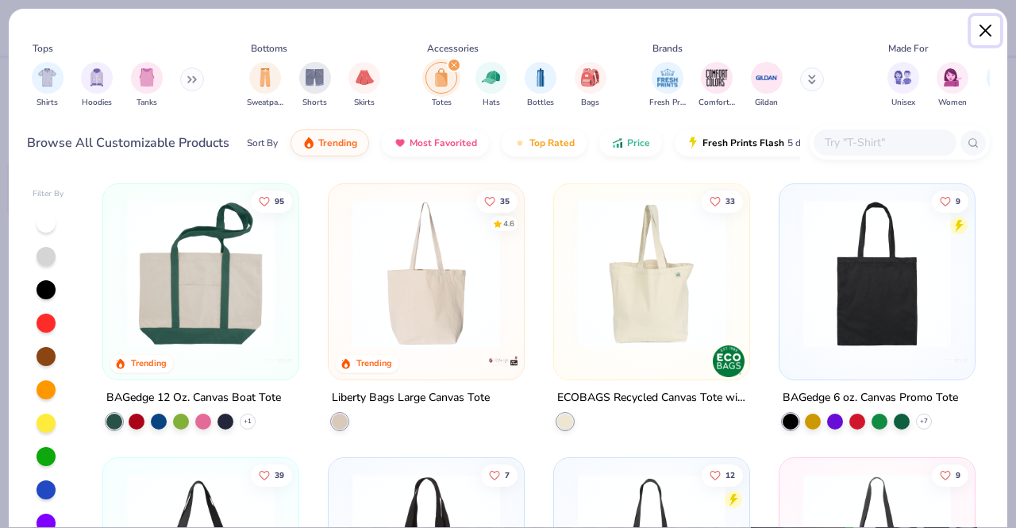
click at [990, 31] on button "Close" at bounding box center [986, 31] width 30 height 30
